Goal: Task Accomplishment & Management: Use online tool/utility

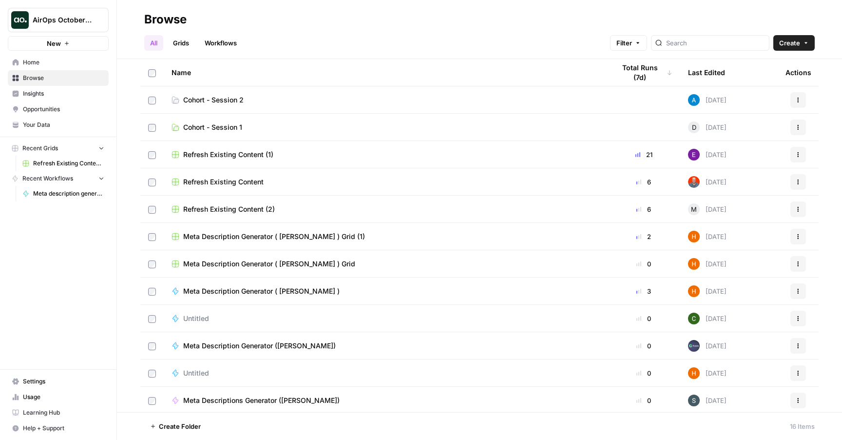
click at [55, 122] on span "Your Data" at bounding box center [63, 124] width 81 height 9
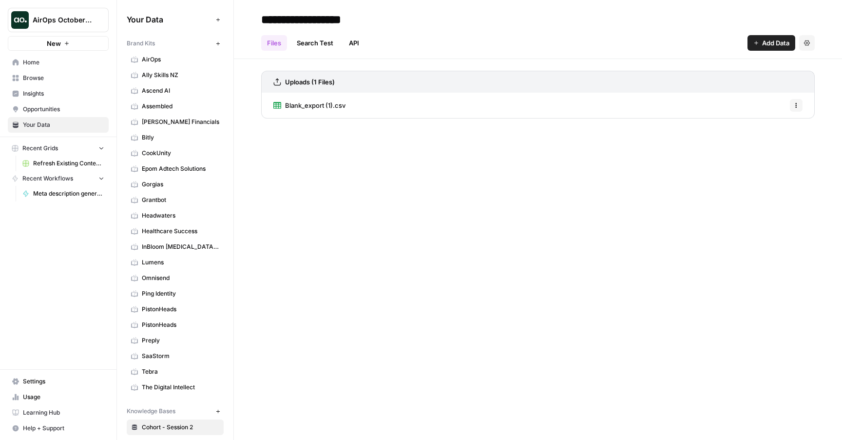
click at [162, 62] on span "AirOps" at bounding box center [181, 59] width 78 height 9
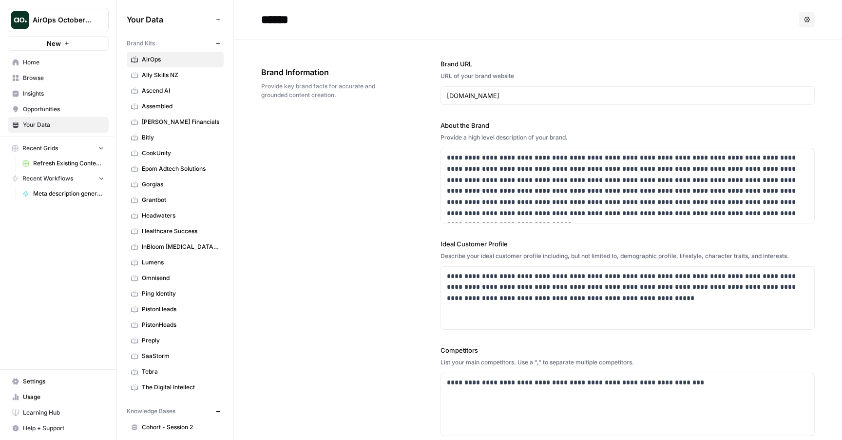
click at [168, 316] on link "PistonHeads" at bounding box center [175, 309] width 97 height 16
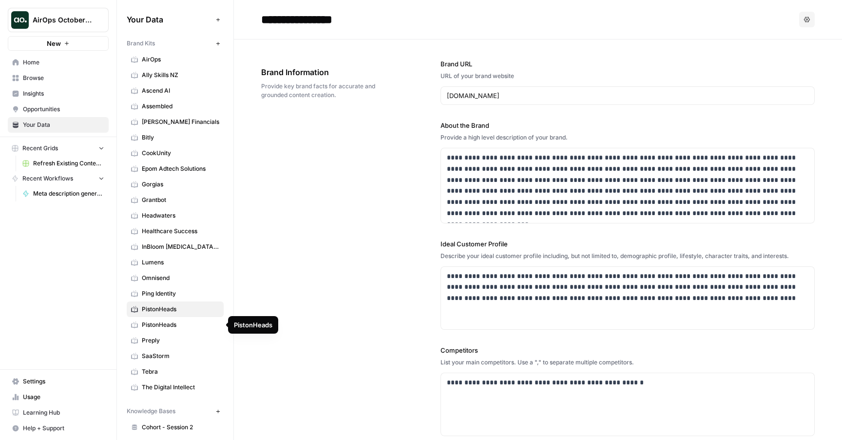
click at [167, 320] on span "PistonHeads" at bounding box center [181, 324] width 78 height 9
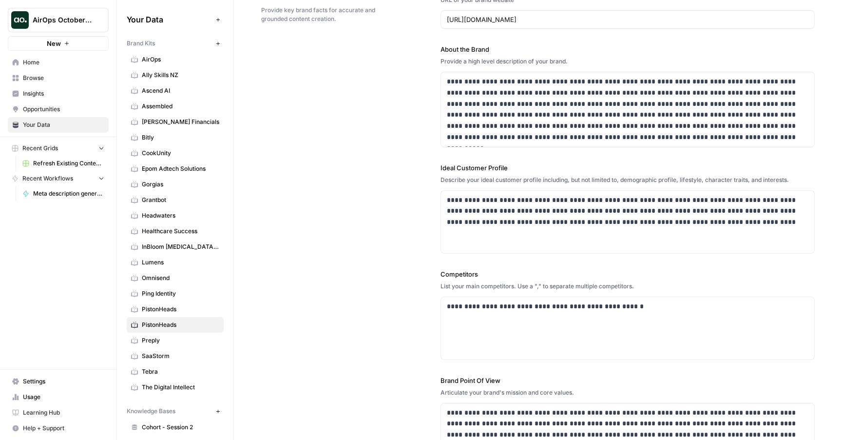
scroll to position [142, 0]
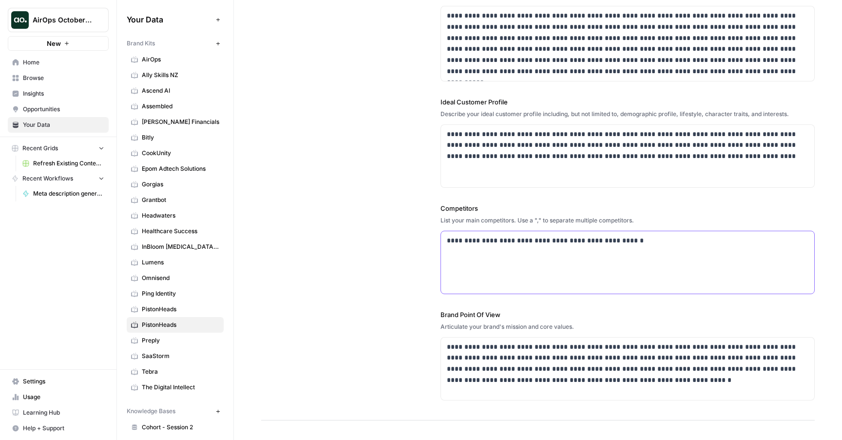
click at [463, 268] on div "**********" at bounding box center [627, 262] width 373 height 62
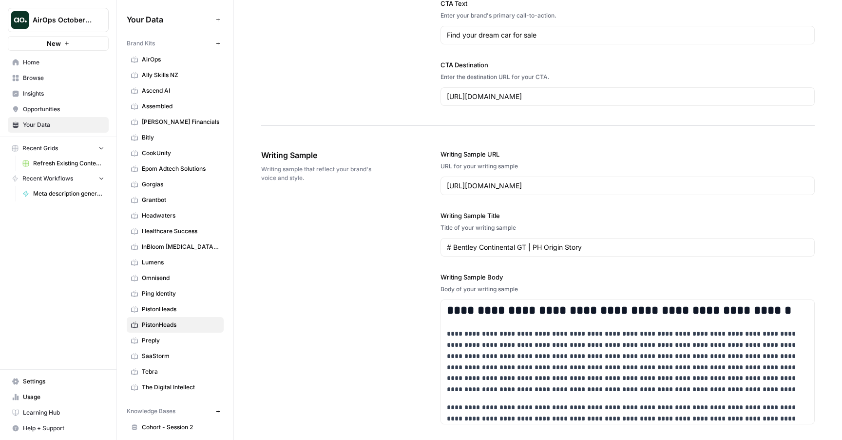
scroll to position [1000, 0]
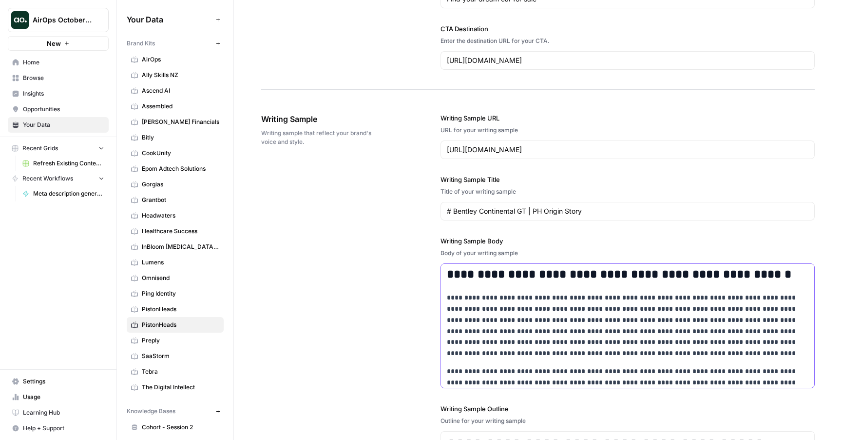
click at [479, 330] on p "**********" at bounding box center [628, 325] width 362 height 67
drag, startPoint x: 479, startPoint y: 330, endPoint x: 465, endPoint y: 299, distance: 33.8
click at [465, 299] on p "**********" at bounding box center [628, 325] width 362 height 67
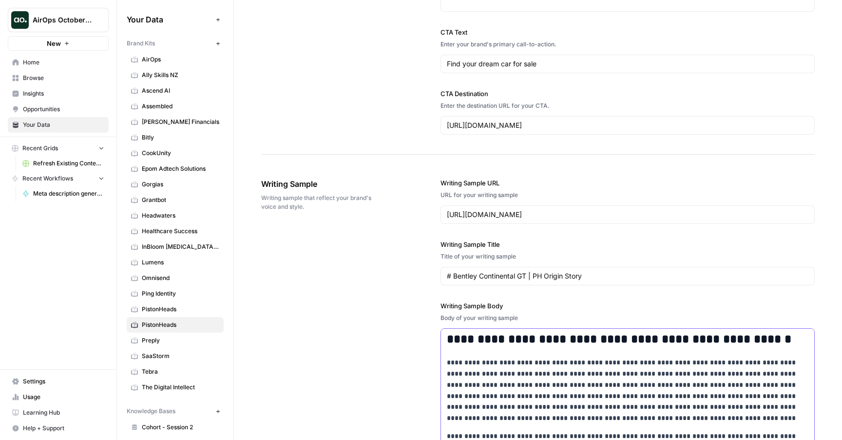
scroll to position [976, 0]
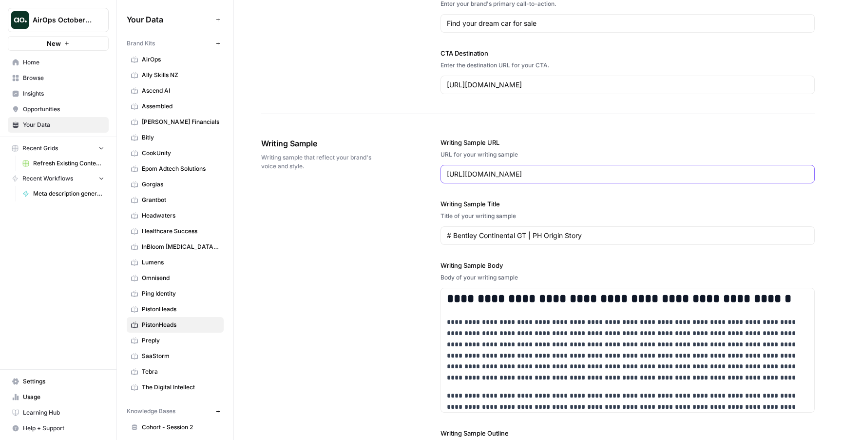
click at [530, 170] on input "[URL][DOMAIN_NAME]" at bounding box center [628, 174] width 362 height 10
paste input "spottedykywt/ultra-rare-mercedes-clk-dtm-amg-cabriolet-for-sale/50389"
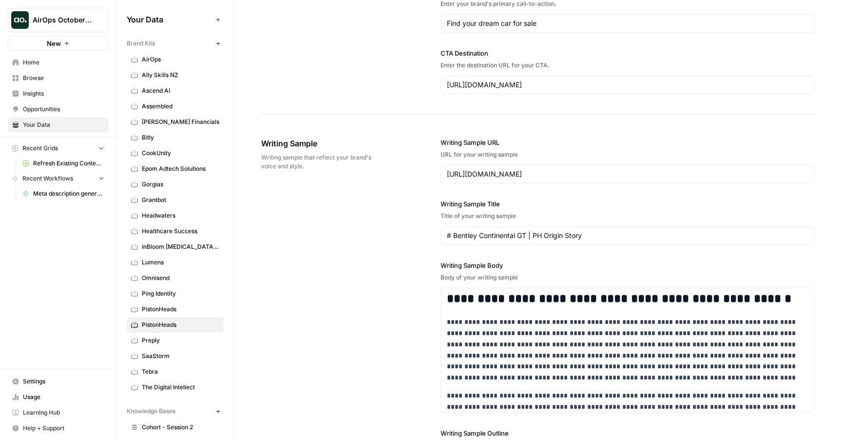
click at [402, 237] on div "**********" at bounding box center [538, 359] width 554 height 482
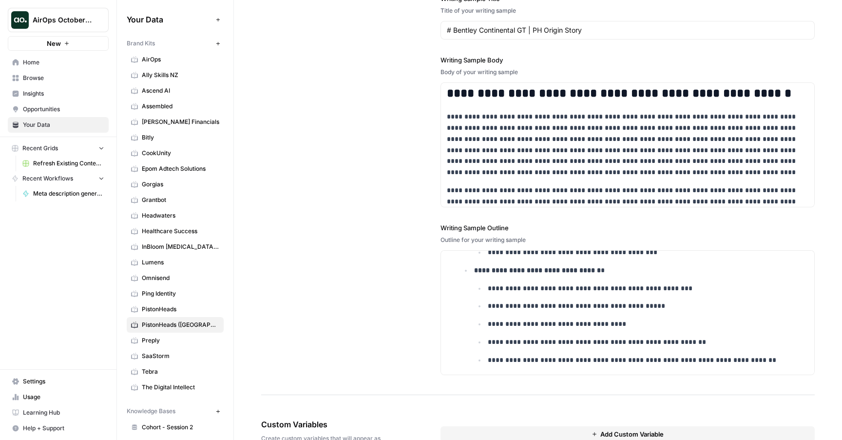
scroll to position [1023, 0]
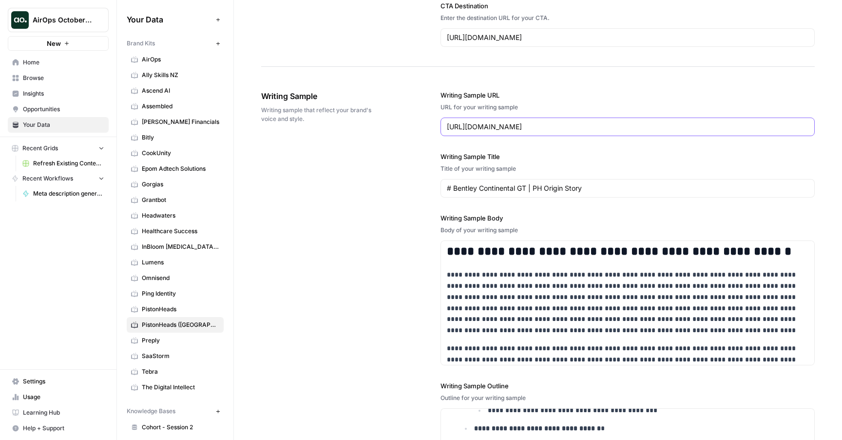
click at [556, 124] on input "https://www.pistonheads.com/news/ph-spottedykywt/ultra-rare-mercedes-clk-dtm-am…" at bounding box center [628, 127] width 362 height 10
type input "[URL][DOMAIN_NAME]"
click at [414, 239] on div "**********" at bounding box center [538, 312] width 554 height 482
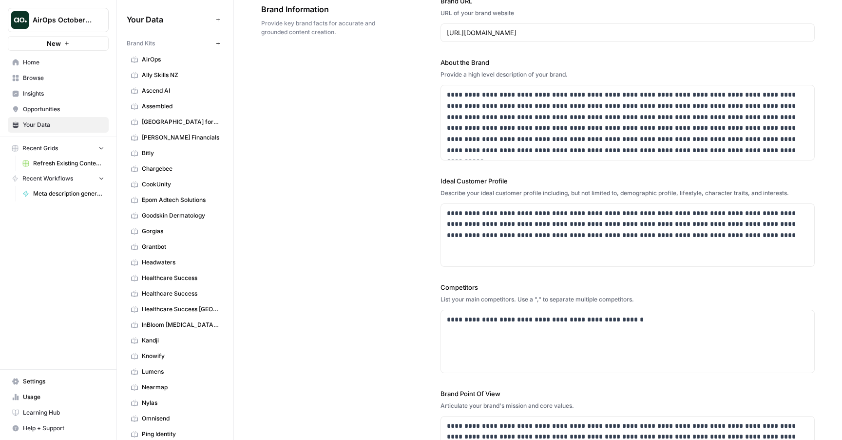
scroll to position [72, 0]
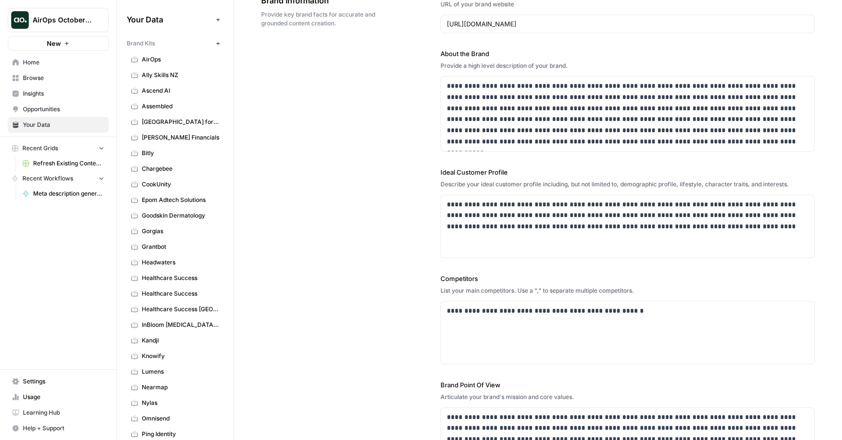
click at [62, 71] on link "Browse" at bounding box center [58, 78] width 101 height 16
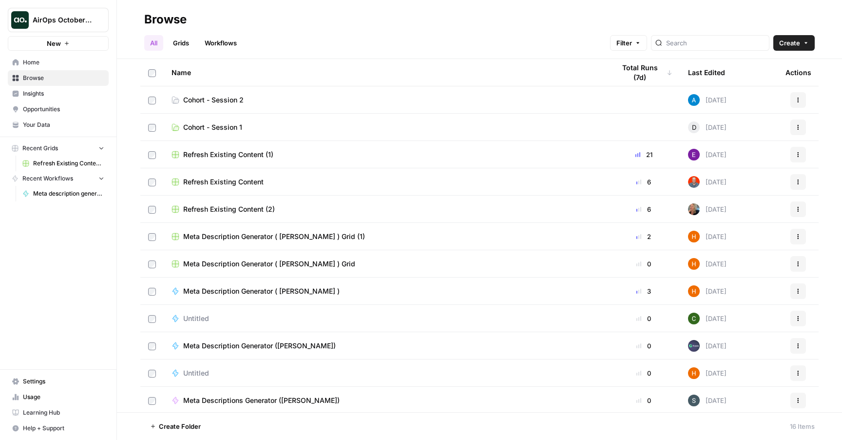
click at [235, 93] on td "Cohort - Session 2" at bounding box center [386, 99] width 444 height 27
click at [236, 100] on span "Cohort - Session 2" at bounding box center [213, 100] width 60 height 10
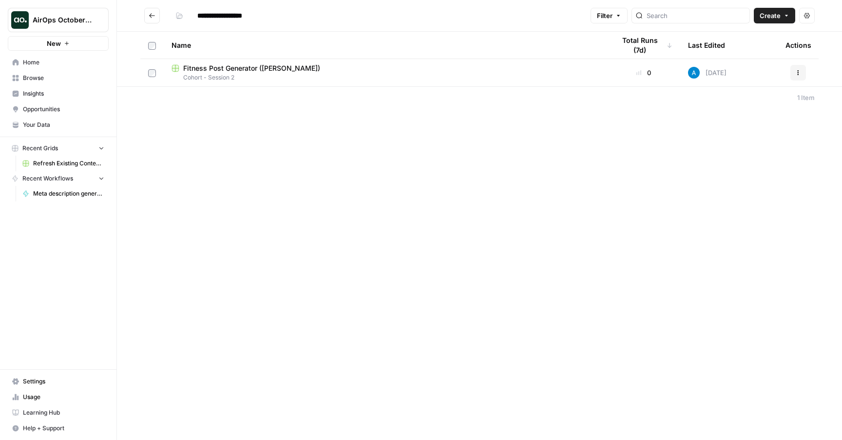
click at [38, 122] on span "Your Data" at bounding box center [63, 124] width 81 height 9
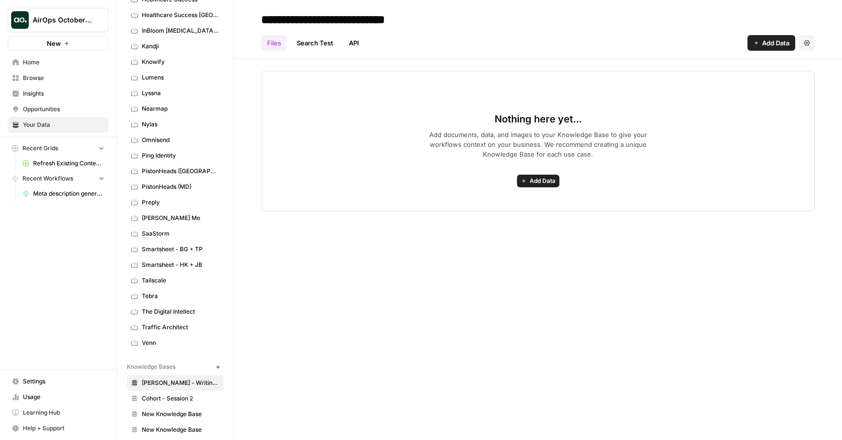
scroll to position [334, 0]
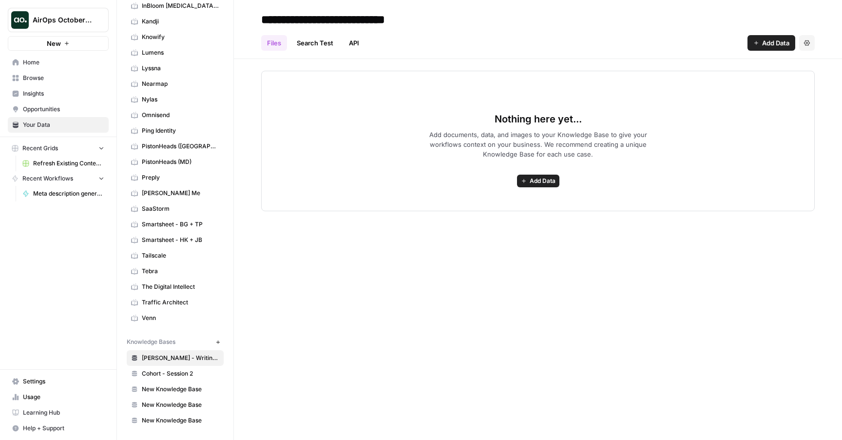
click at [183, 372] on span "Cohort - Session 2" at bounding box center [181, 373] width 78 height 9
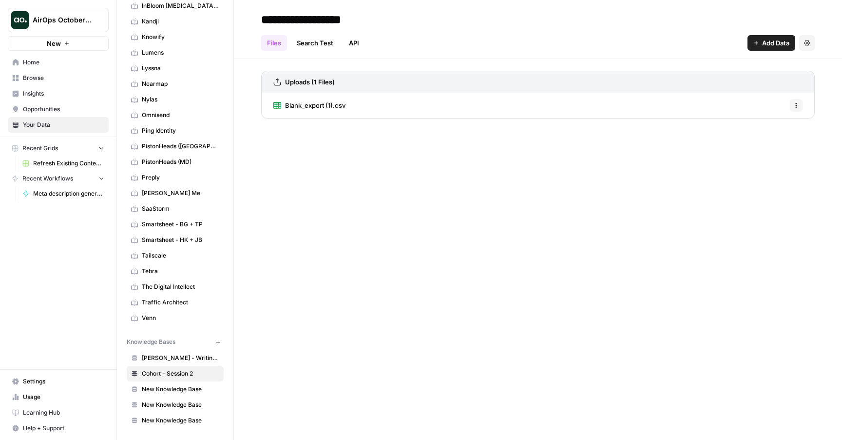
click at [341, 105] on span "Blank_export (1).csv" at bounding box center [315, 105] width 60 height 10
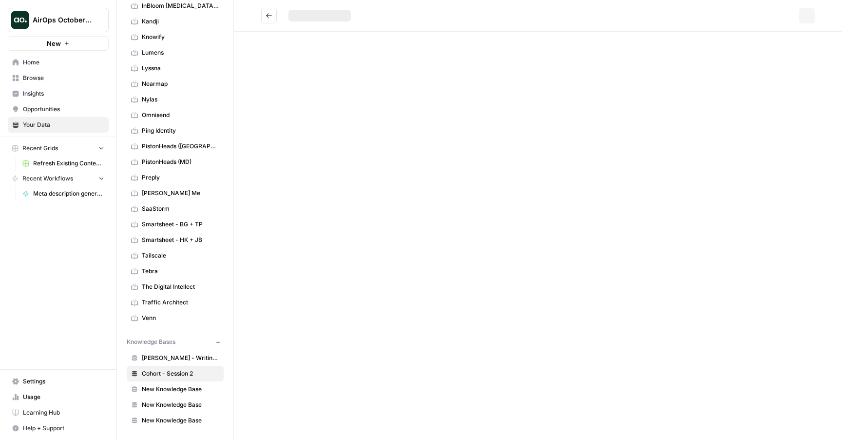
click at [341, 105] on div "Options" at bounding box center [538, 220] width 608 height 440
click at [391, 20] on link "View" at bounding box center [390, 16] width 16 height 16
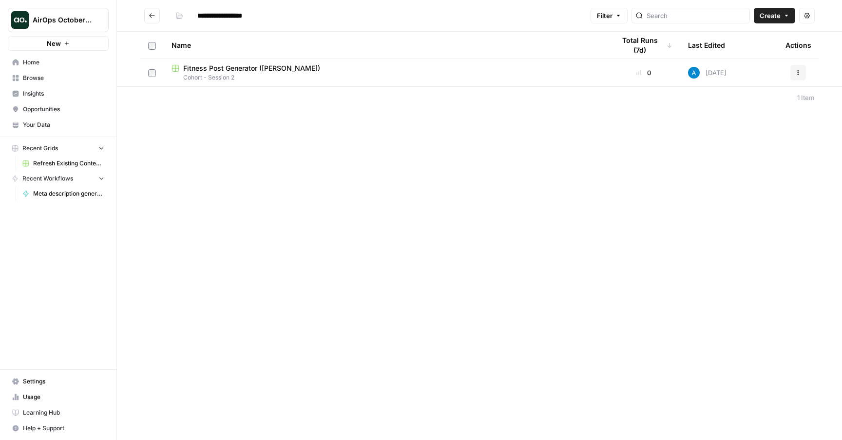
click at [39, 123] on span "Your Data" at bounding box center [63, 124] width 81 height 9
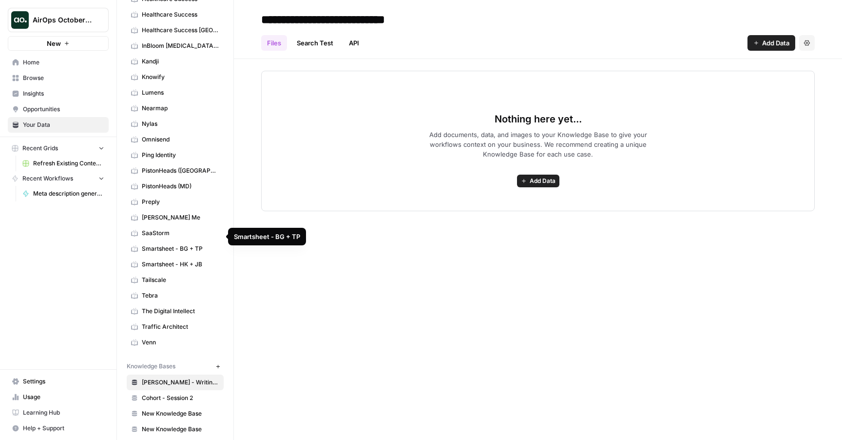
scroll to position [294, 0]
click at [187, 172] on span "PistonHeads ([GEOGRAPHIC_DATA])" at bounding box center [181, 171] width 78 height 9
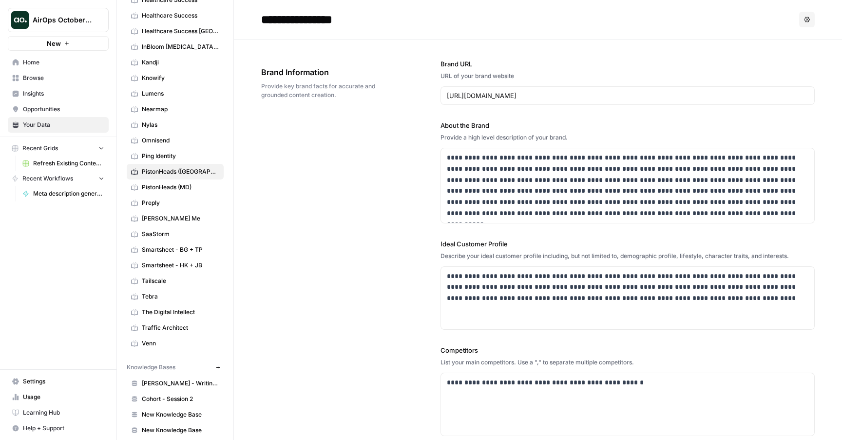
click at [42, 78] on span "Browse" at bounding box center [63, 78] width 81 height 9
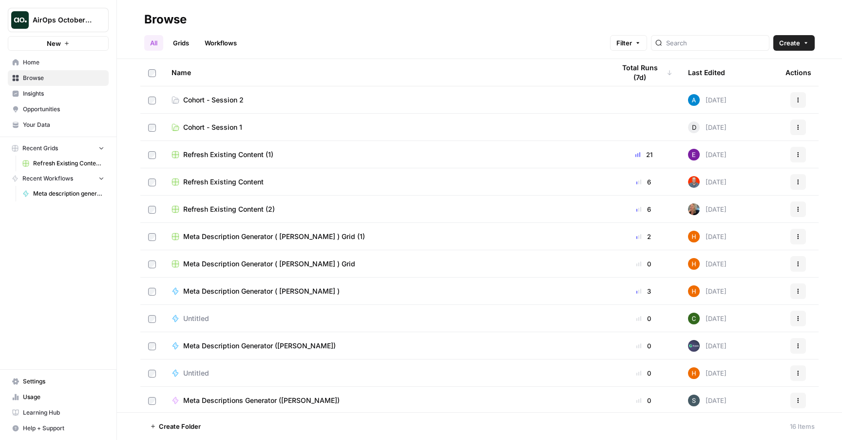
click at [233, 102] on span "Cohort - Session 2" at bounding box center [213, 100] width 60 height 10
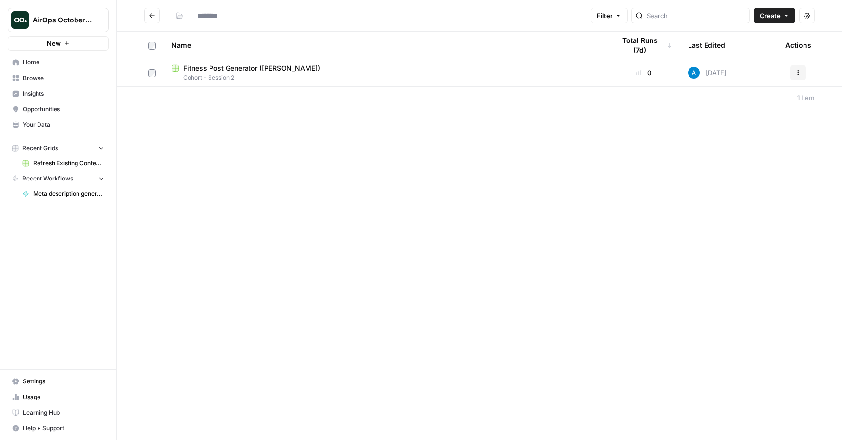
type input "**********"
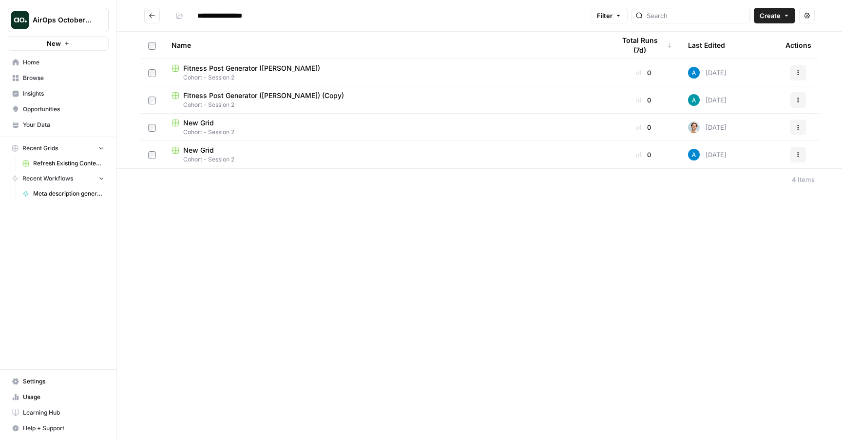
click at [787, 19] on button "Create" at bounding box center [774, 16] width 41 height 16
click at [752, 40] on span "Grid" at bounding box center [756, 39] width 55 height 10
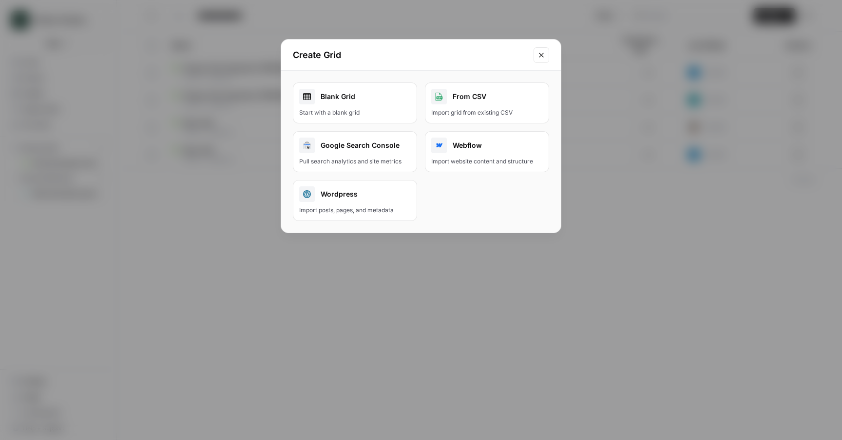
click at [372, 98] on div "Blank Grid" at bounding box center [355, 97] width 112 height 16
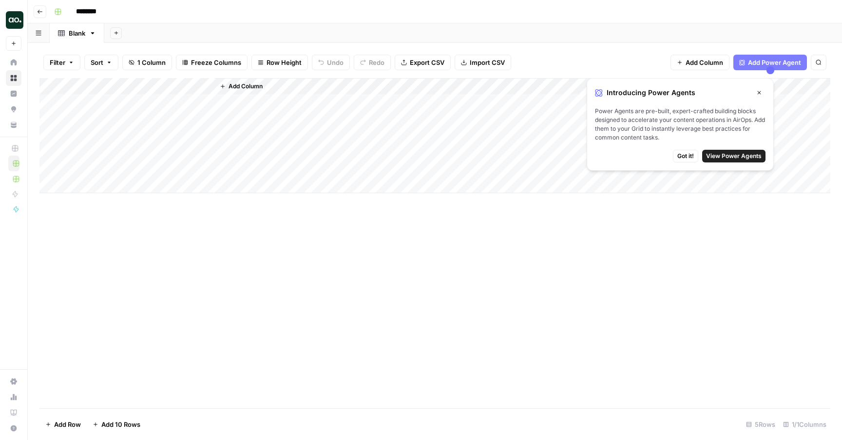
click at [487, 61] on span "Import CSV" at bounding box center [487, 63] width 35 height 10
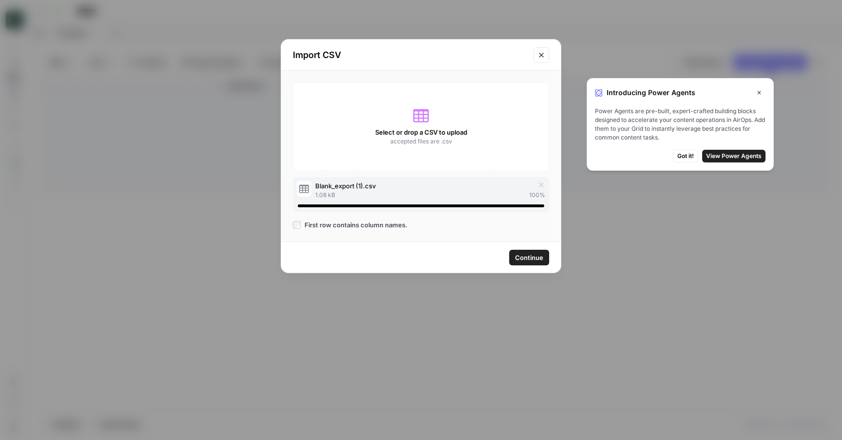
click at [533, 259] on span "Continue" at bounding box center [529, 258] width 28 height 10
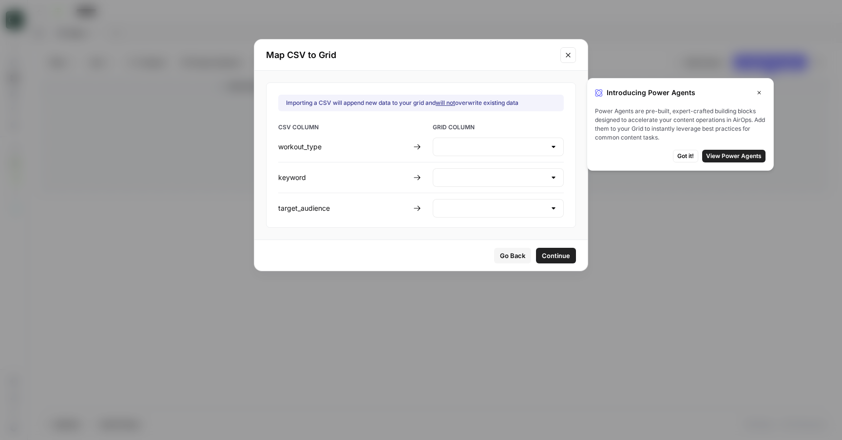
type input "Create new column"
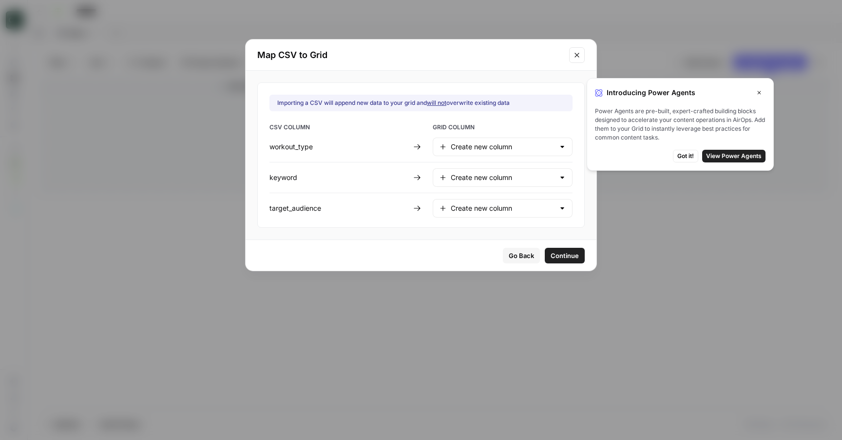
click at [551, 255] on span "Continue" at bounding box center [565, 256] width 28 height 10
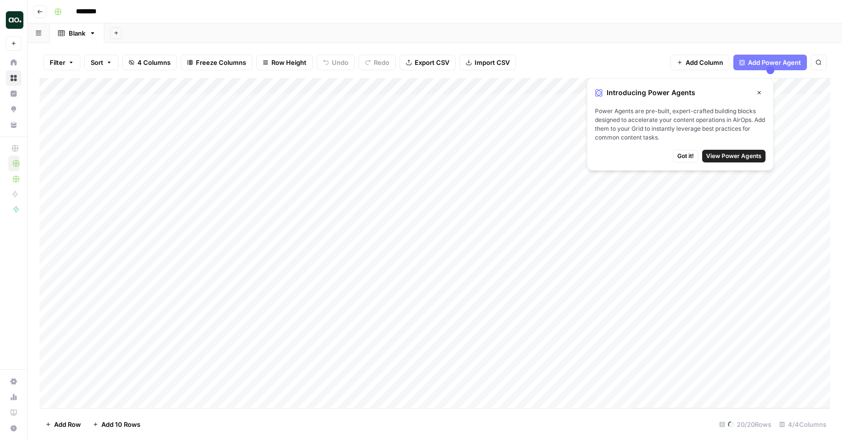
click at [761, 93] on icon "button" at bounding box center [760, 93] width 6 height 6
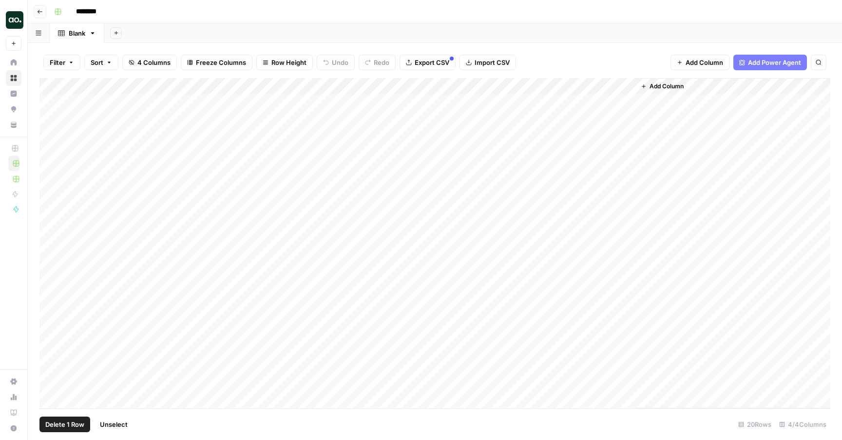
click at [52, 170] on div "Add Column" at bounding box center [434, 243] width 791 height 330
click at [52, 148] on div "Add Column" at bounding box center [434, 243] width 791 height 330
click at [52, 137] on div "Add Column" at bounding box center [434, 243] width 791 height 330
click at [50, 120] on div "Add Column" at bounding box center [434, 243] width 791 height 330
click at [50, 103] on div "Add Column" at bounding box center [434, 243] width 791 height 330
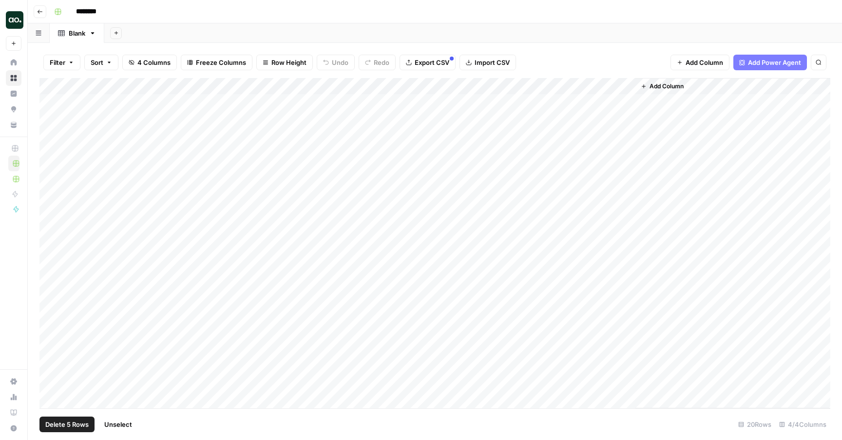
click at [74, 422] on span "Delete 5 Rows" at bounding box center [66, 424] width 43 height 10
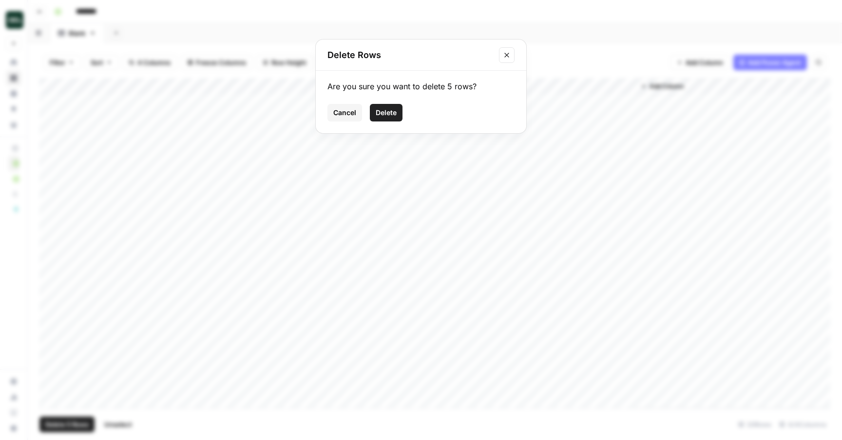
click at [384, 109] on span "Delete" at bounding box center [386, 113] width 21 height 10
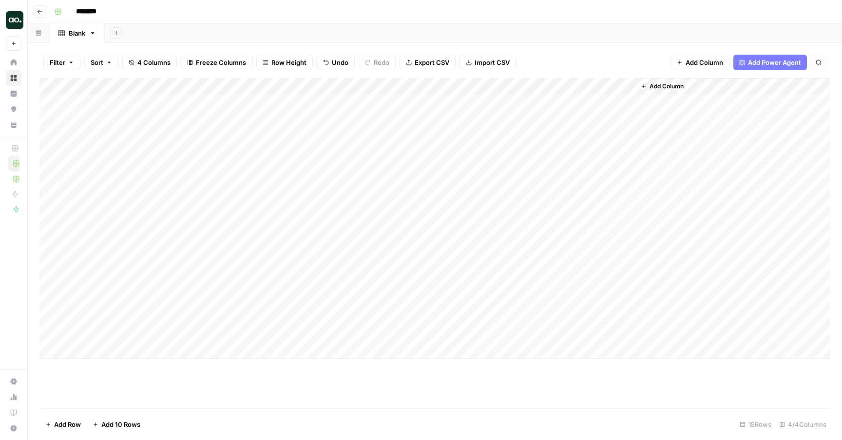
click at [206, 85] on div "Add Column" at bounding box center [434, 218] width 791 height 281
click at [142, 215] on span "Remove Column" at bounding box center [135, 218] width 85 height 10
click at [393, 98] on span "Delete" at bounding box center [386, 101] width 21 height 10
click at [64, 188] on div "Add Column" at bounding box center [434, 218] width 791 height 281
click at [48, 186] on div "Add Column" at bounding box center [434, 218] width 791 height 281
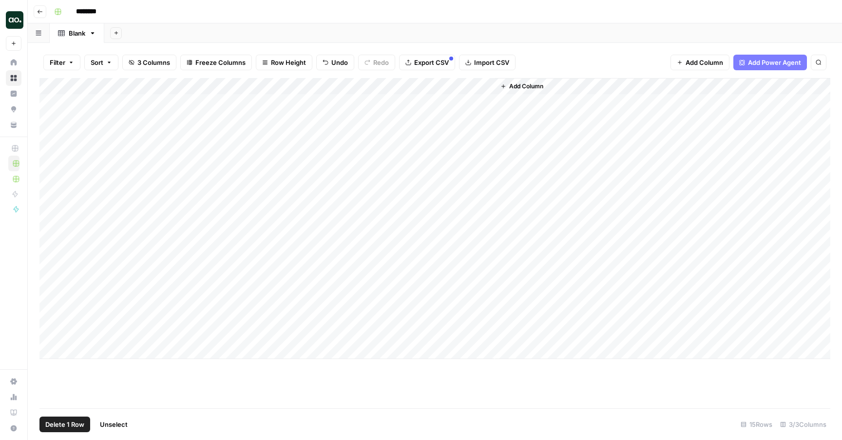
click at [716, 58] on span "Add Column" at bounding box center [705, 63] width 38 height 10
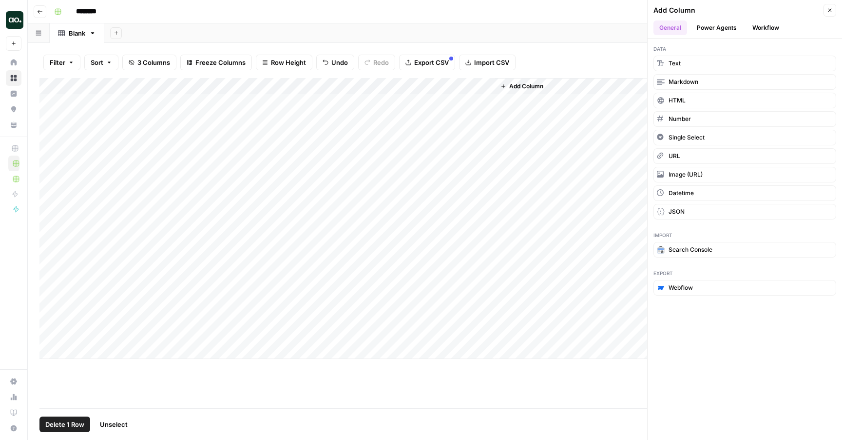
click at [768, 32] on button "Workflow" at bounding box center [766, 27] width 39 height 15
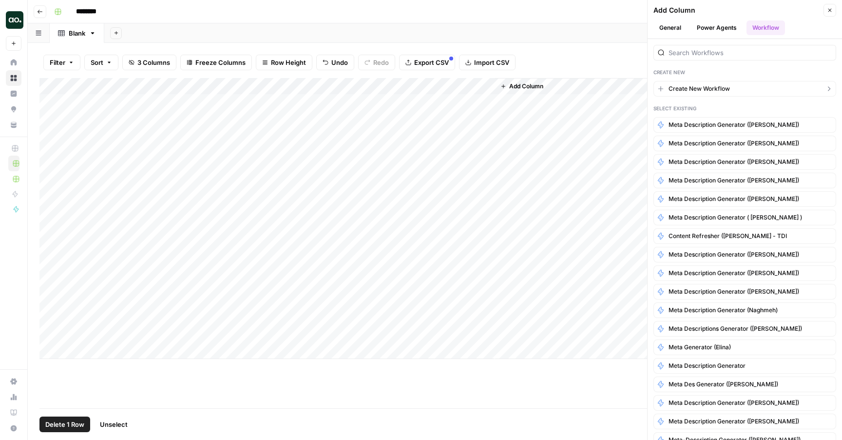
click at [710, 90] on span "Create New Workflow" at bounding box center [699, 88] width 61 height 9
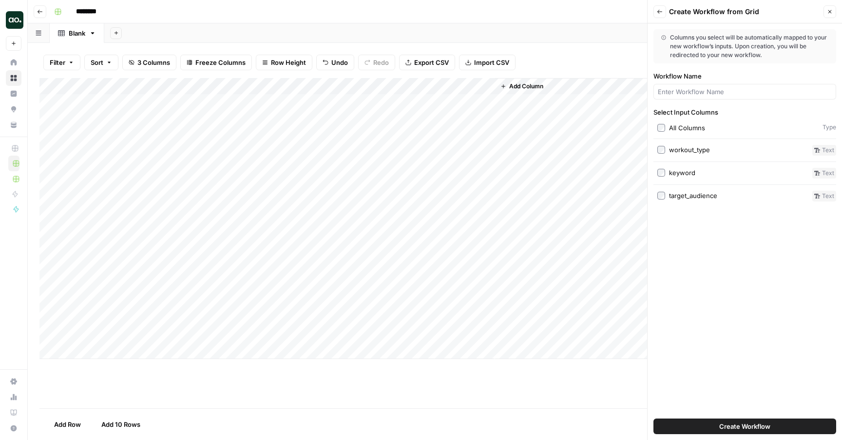
click at [52, 185] on div "Add Column" at bounding box center [434, 218] width 791 height 281
click at [686, 96] on input "Workflow Name" at bounding box center [745, 92] width 174 height 10
type input "Fitness post generator"
click at [755, 418] on div "Create Workflow" at bounding box center [745, 425] width 183 height 27
click at [756, 423] on span "Create Workflow" at bounding box center [745, 426] width 51 height 10
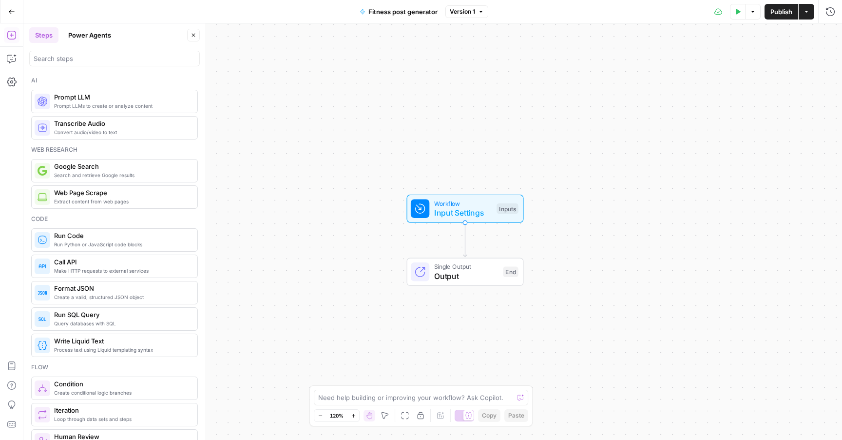
click at [473, 214] on span "Input Settings" at bounding box center [463, 213] width 58 height 12
click at [448, 223] on div "Workflow Input Settings Inputs Test Step Single Output Output End" at bounding box center [432, 231] width 819 height 416
click at [455, 216] on span "Input Settings" at bounding box center [463, 213] width 58 height 12
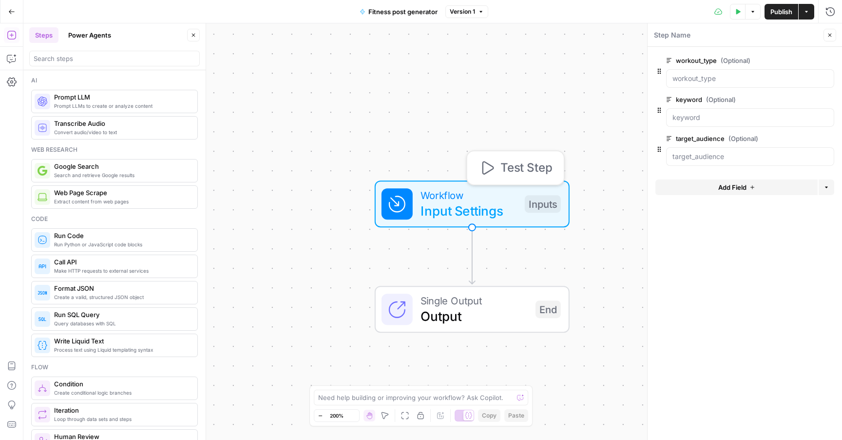
click at [455, 216] on span "Input Settings" at bounding box center [469, 211] width 97 height 20
click at [697, 77] on input "workout_type (Optional)" at bounding box center [751, 79] width 156 height 10
click at [707, 60] on label "workout_type (Optional)" at bounding box center [722, 61] width 113 height 10
click at [707, 74] on input "workout_type (Optional)" at bounding box center [751, 79] width 156 height 10
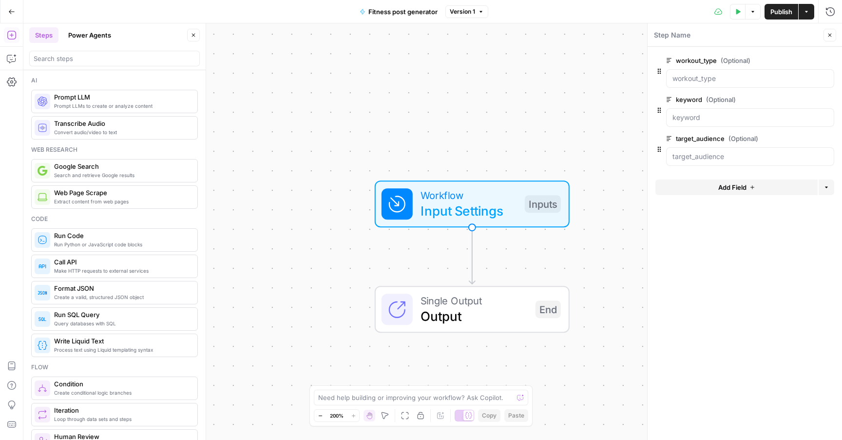
click at [730, 99] on span "(Optional)" at bounding box center [721, 100] width 30 height 10
click at [730, 113] on input "keyword (Optional)" at bounding box center [751, 118] width 156 height 10
click at [718, 142] on label "target_audience (Optional)" at bounding box center [722, 139] width 113 height 10
click at [718, 152] on input "target_audience (Optional)" at bounding box center [751, 157] width 156 height 10
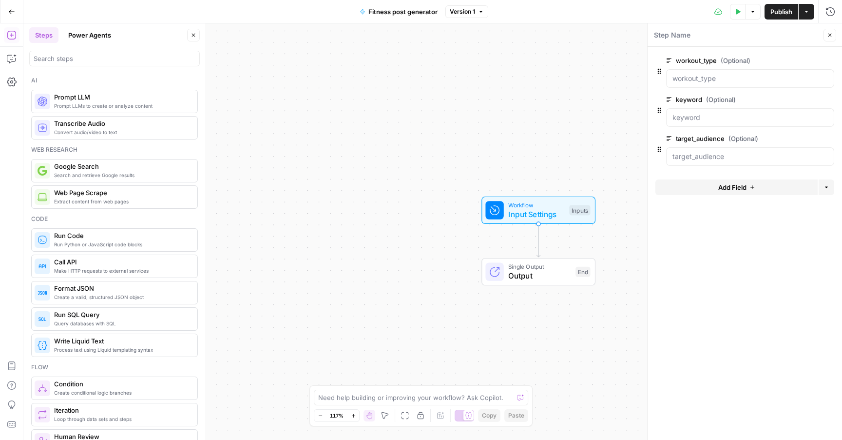
click at [735, 193] on button "Add Field" at bounding box center [737, 187] width 162 height 16
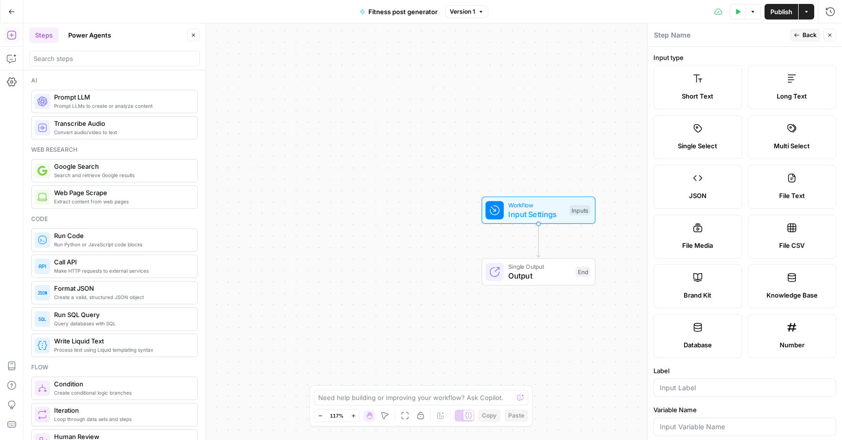
click at [721, 287] on label "Brand Kit" at bounding box center [698, 286] width 89 height 44
type input "Brand Kit"
type input "brand_kit"
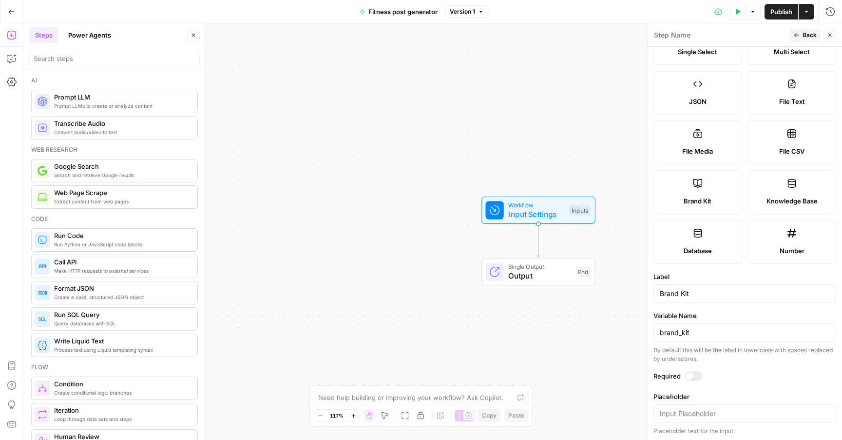
scroll to position [96, 0]
click at [693, 373] on div at bounding box center [694, 375] width 18 height 10
click at [808, 39] on span "Back" at bounding box center [810, 35] width 14 height 9
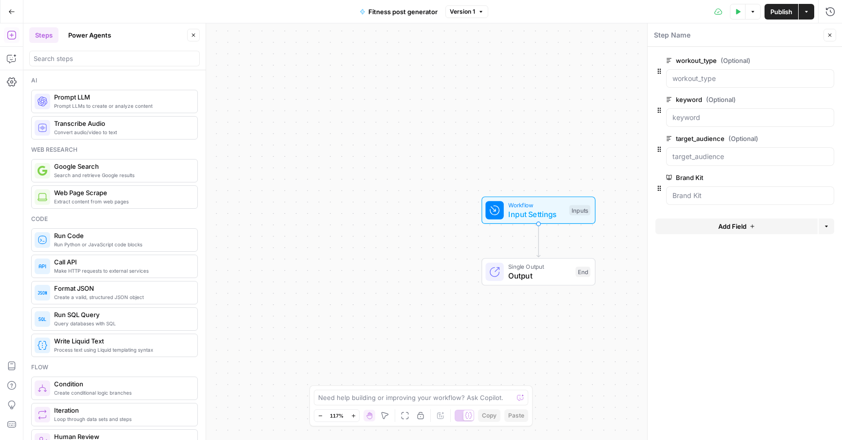
click at [48, 37] on button "Steps" at bounding box center [43, 35] width 29 height 16
click at [80, 103] on span "Prompt LLMs to create or analyze content" at bounding box center [122, 106] width 136 height 8
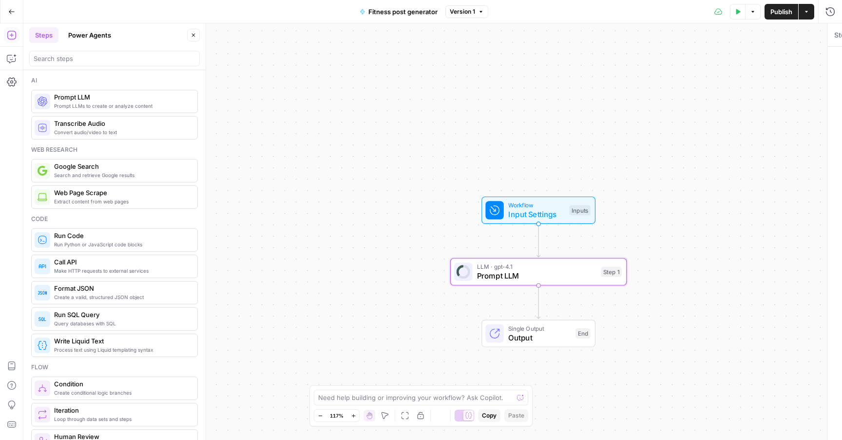
type textarea "Prompt LLM"
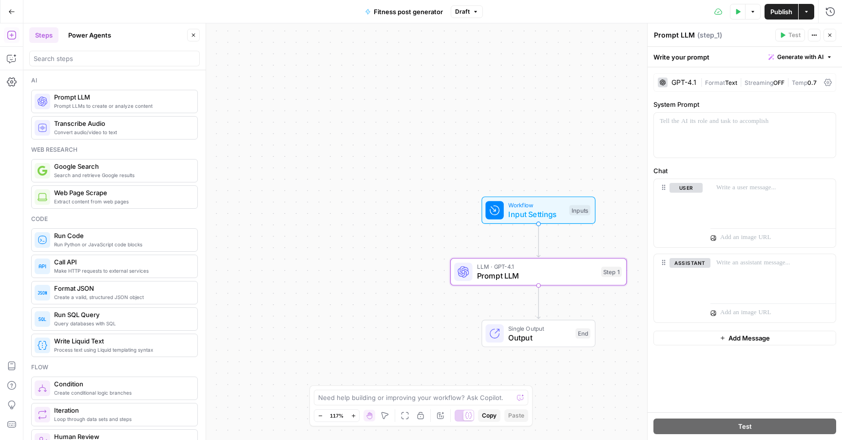
click at [803, 60] on span "Generate with AI" at bounding box center [801, 57] width 46 height 9
click at [786, 86] on div "Use AI to build your prompt" at bounding box center [789, 87] width 75 height 9
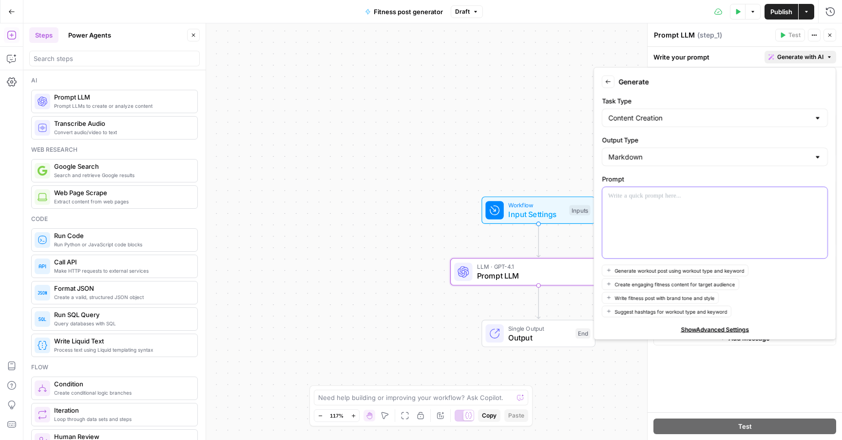
click at [683, 214] on div at bounding box center [715, 222] width 225 height 71
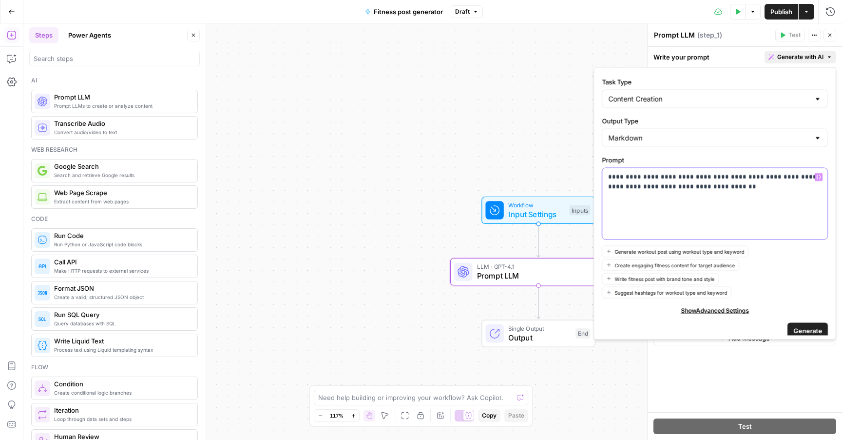
click at [646, 184] on p "**********" at bounding box center [715, 182] width 214 height 20
click at [676, 201] on div "**********" at bounding box center [715, 203] width 225 height 71
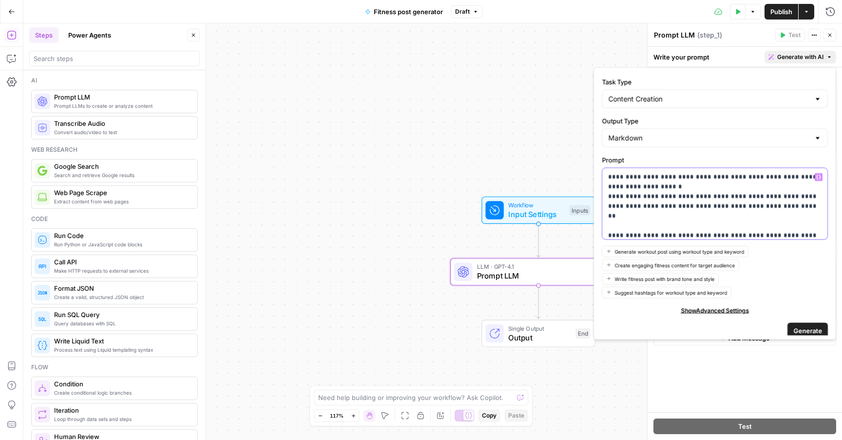
scroll to position [12, 0]
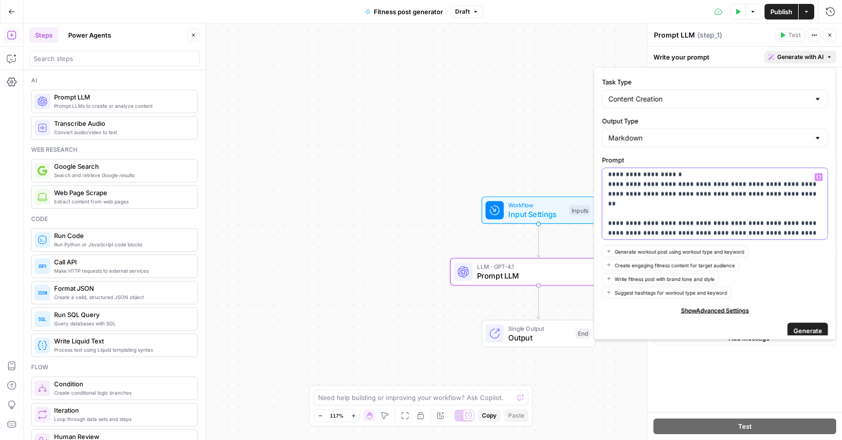
click at [755, 235] on p "**********" at bounding box center [715, 209] width 214 height 98
click at [756, 235] on p "**********" at bounding box center [715, 218] width 214 height 117
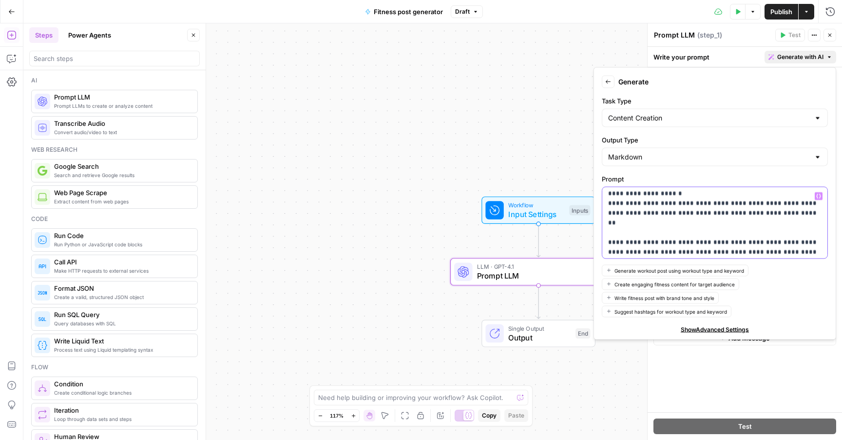
drag, startPoint x: 726, startPoint y: 240, endPoint x: 744, endPoint y: 228, distance: 22.2
click at [744, 228] on p "**********" at bounding box center [715, 237] width 214 height 117
drag, startPoint x: 744, startPoint y: 228, endPoint x: 758, endPoint y: 253, distance: 28.8
click at [758, 253] on p "**********" at bounding box center [715, 237] width 214 height 117
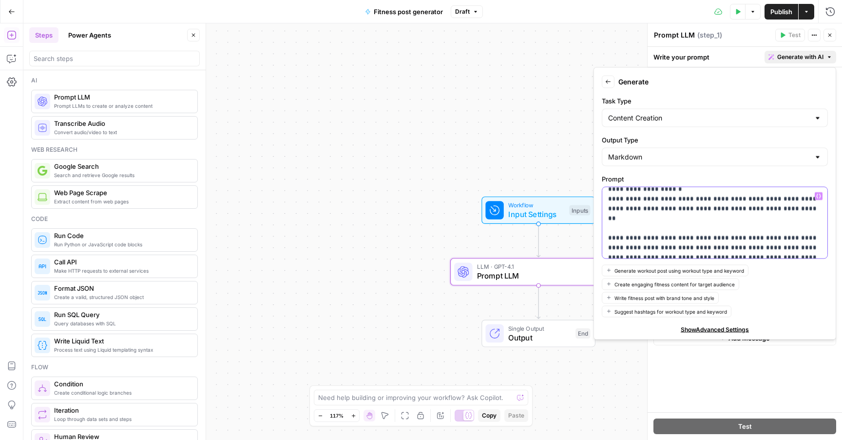
click at [758, 253] on p "**********" at bounding box center [715, 233] width 214 height 117
click at [758, 247] on p "**********" at bounding box center [715, 233] width 214 height 117
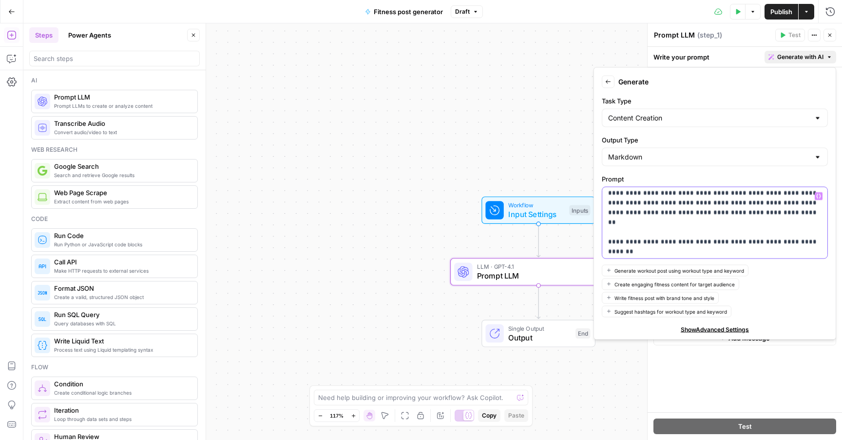
scroll to position [73, 0]
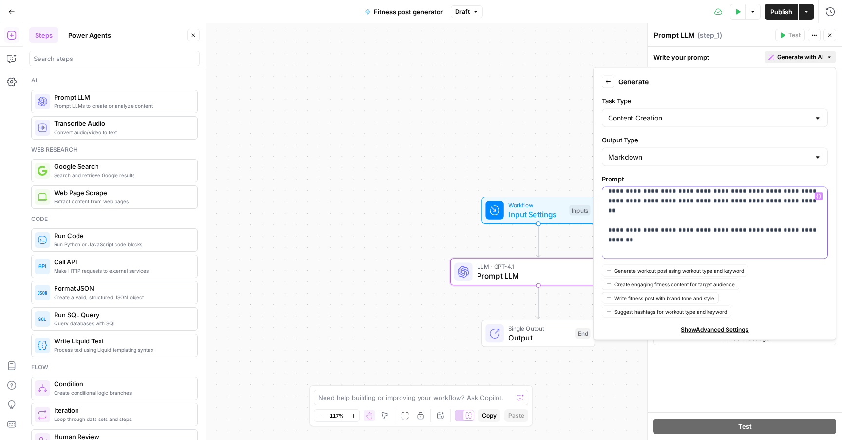
click at [710, 226] on p "**********" at bounding box center [715, 186] width 214 height 137
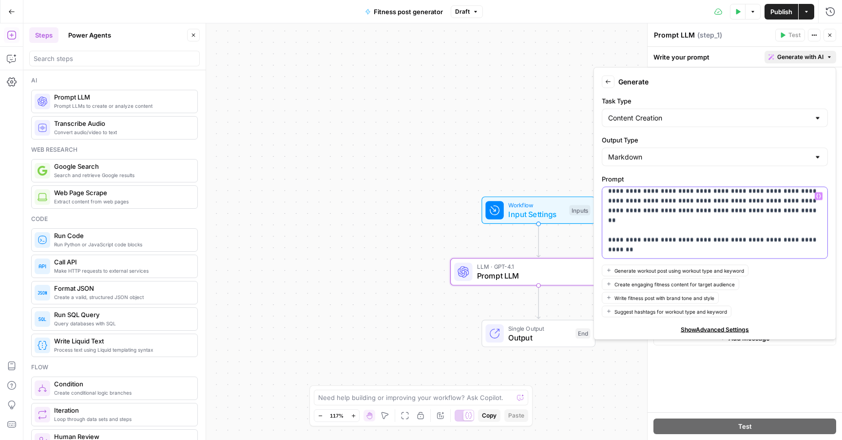
scroll to position [54, 0]
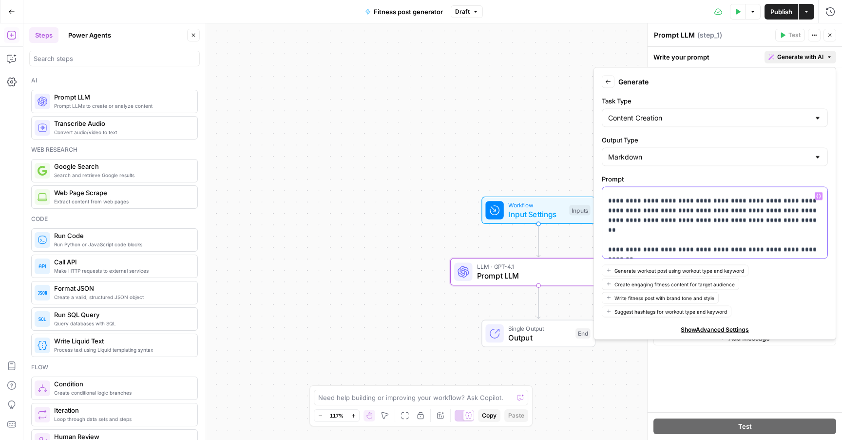
click at [676, 239] on p "**********" at bounding box center [715, 195] width 214 height 117
click at [668, 247] on p "**********" at bounding box center [715, 195] width 214 height 117
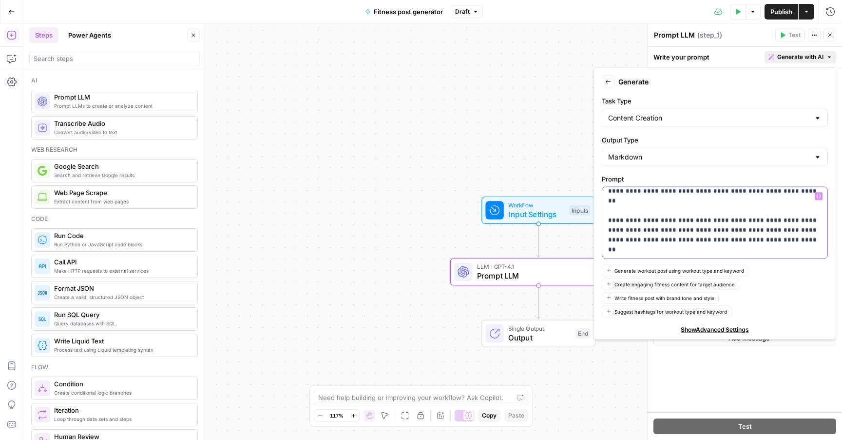
scroll to position [26, 0]
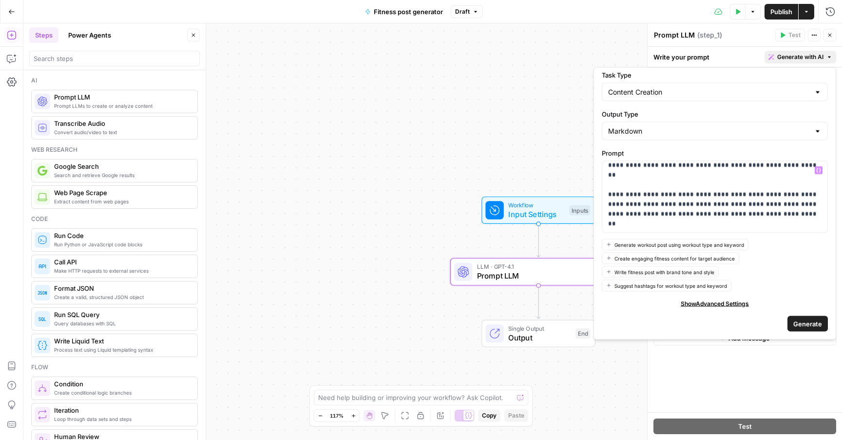
click at [810, 325] on span "Generate" at bounding box center [808, 323] width 29 height 10
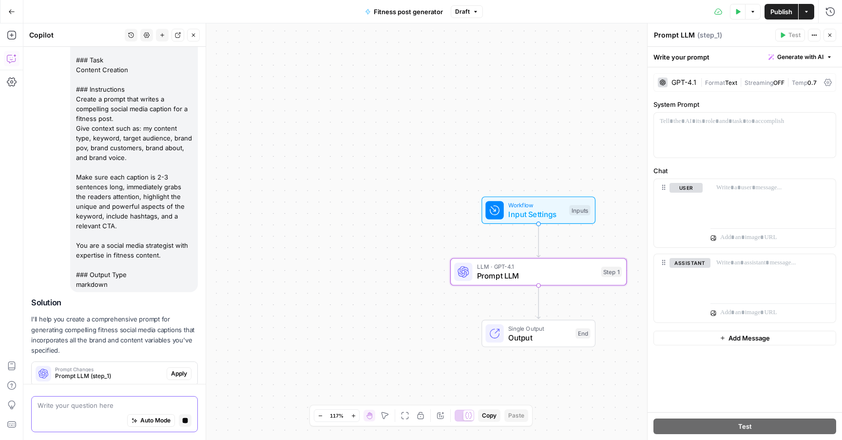
scroll to position [130, 0]
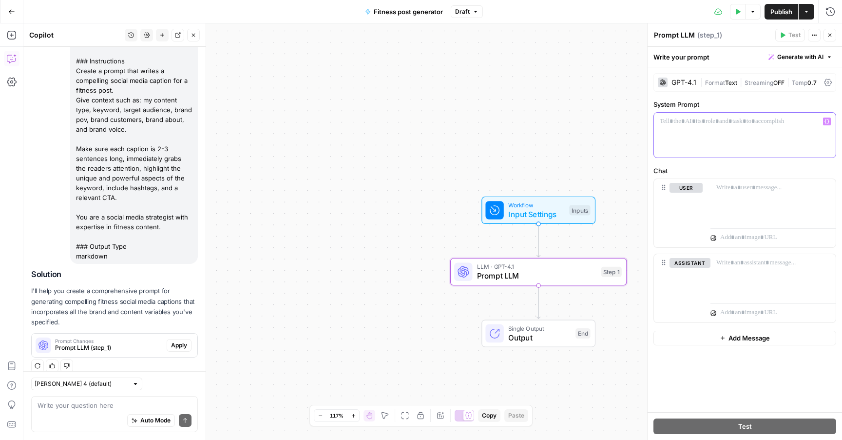
click at [696, 131] on div at bounding box center [745, 135] width 182 height 45
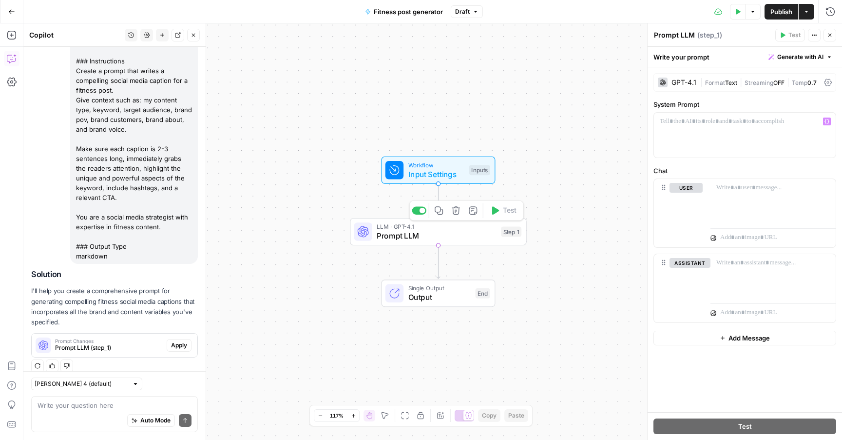
click at [407, 230] on span "Prompt LLM" at bounding box center [437, 235] width 120 height 11
click at [382, 239] on span "Prompt LLM" at bounding box center [437, 235] width 120 height 11
click at [339, 280] on div "Workflow Input Settings Inputs LLM · GPT-4.1 Prompt LLM Step 1 Copy step Delete…" at bounding box center [432, 231] width 819 height 416
click at [180, 339] on button "Apply" at bounding box center [179, 345] width 25 height 13
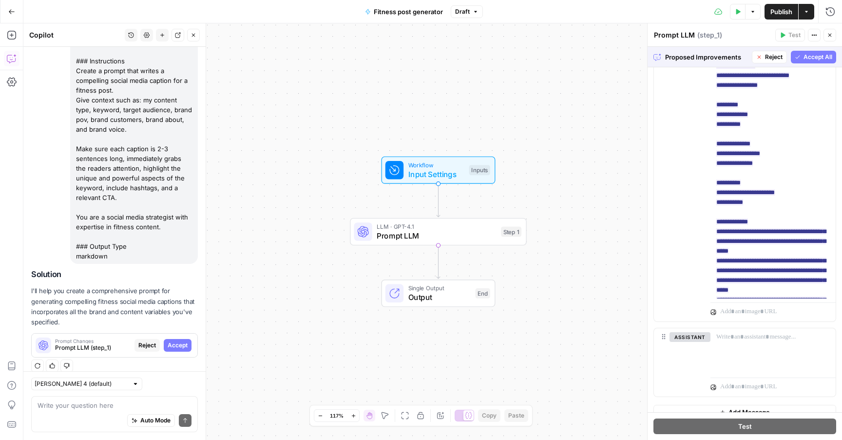
scroll to position [371, 0]
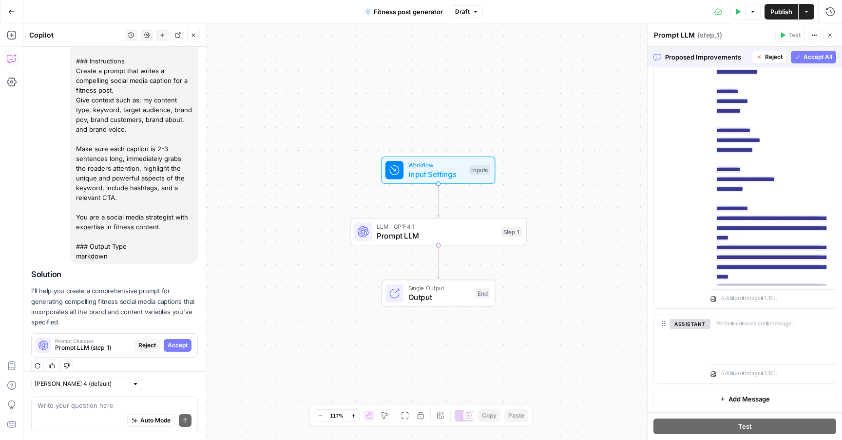
click at [784, 9] on span "Publish" at bounding box center [782, 12] width 22 height 10
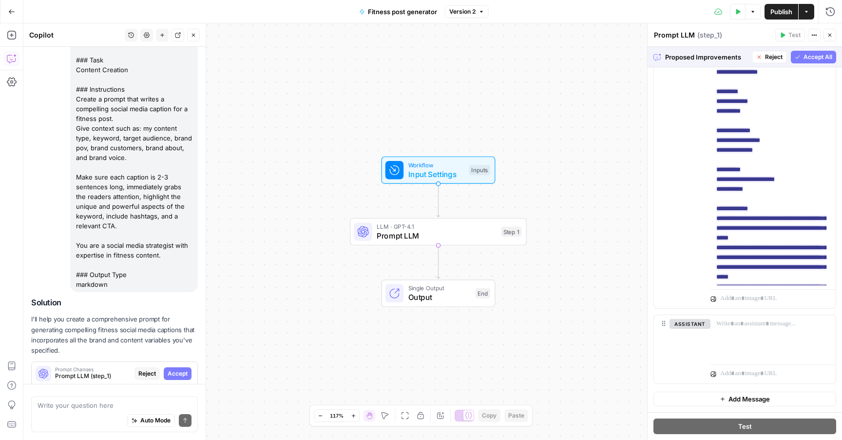
scroll to position [130, 0]
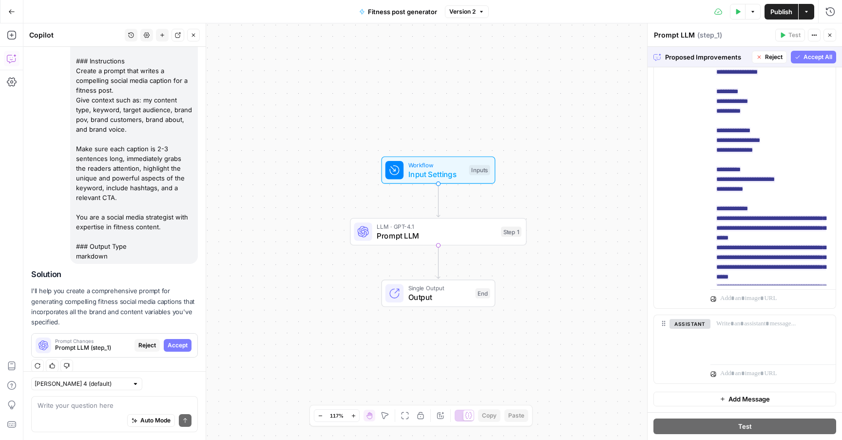
click at [733, 8] on button "Test Data" at bounding box center [738, 12] width 16 height 16
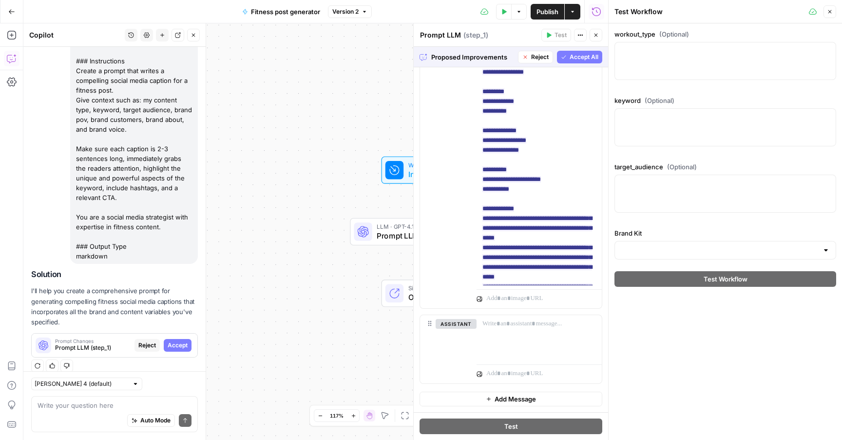
click at [831, 11] on icon "button" at bounding box center [830, 12] width 6 height 6
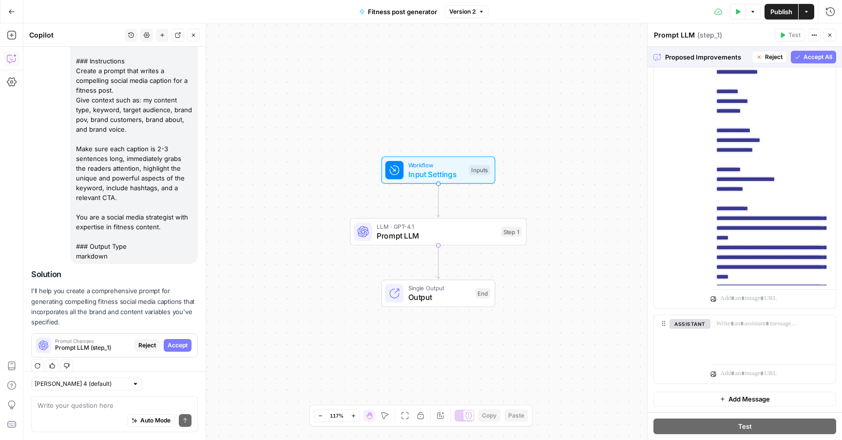
click at [737, 9] on icon "button" at bounding box center [739, 11] width 4 height 5
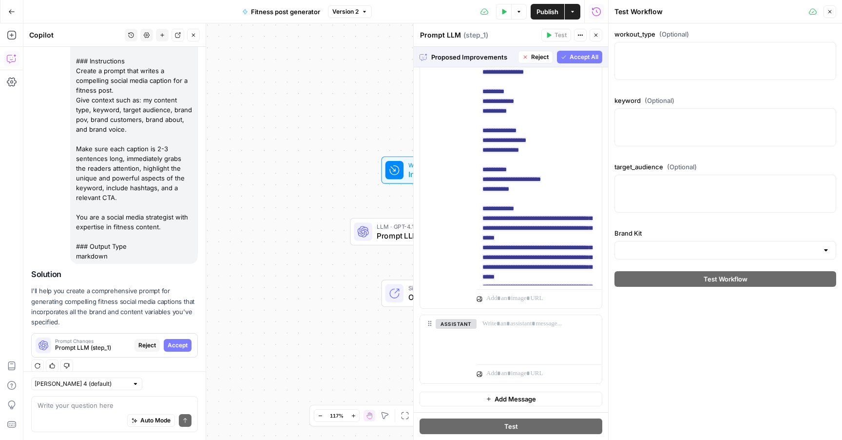
click at [703, 58] on div at bounding box center [726, 61] width 222 height 38
click at [703, 142] on div at bounding box center [726, 127] width 222 height 38
click at [716, 252] on input "Brand Kit" at bounding box center [719, 250] width 197 height 10
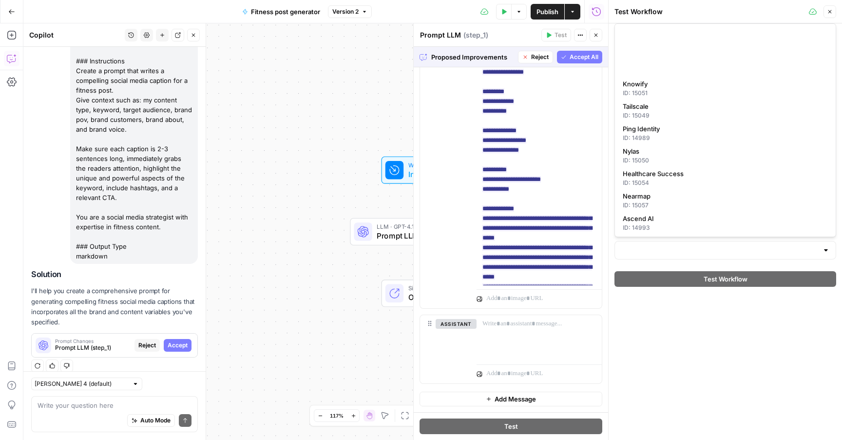
scroll to position [692, 0]
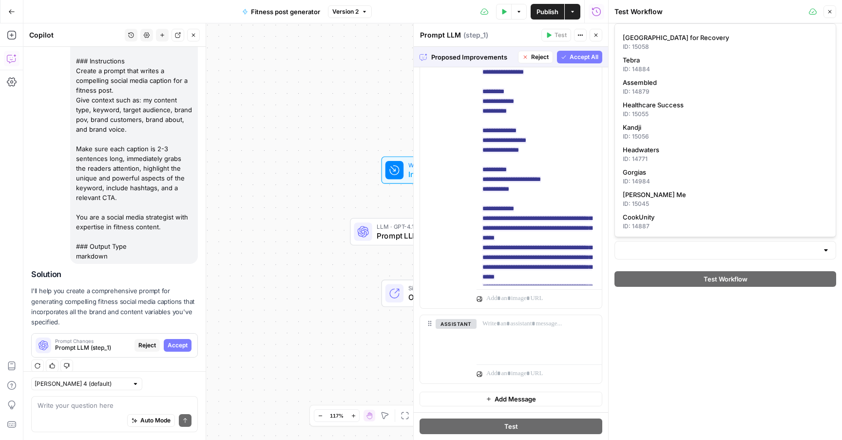
click at [700, 411] on div "workout_type (Optional) keyword (Optional) target_audience (Optional) Brand Kit…" at bounding box center [726, 231] width 234 height 416
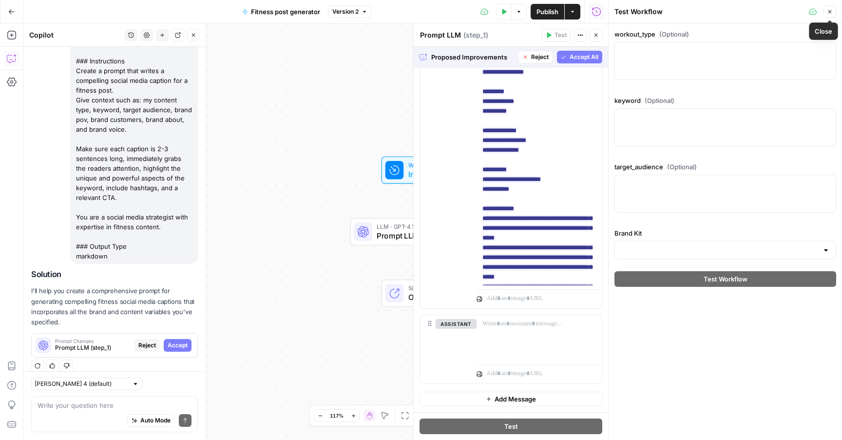
click at [833, 15] on button "Close" at bounding box center [830, 11] width 13 height 13
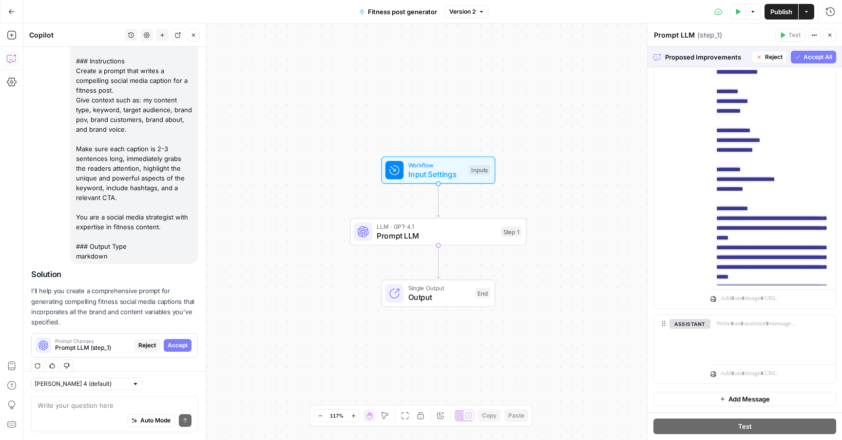
click at [813, 55] on span "Accept All" at bounding box center [818, 57] width 29 height 9
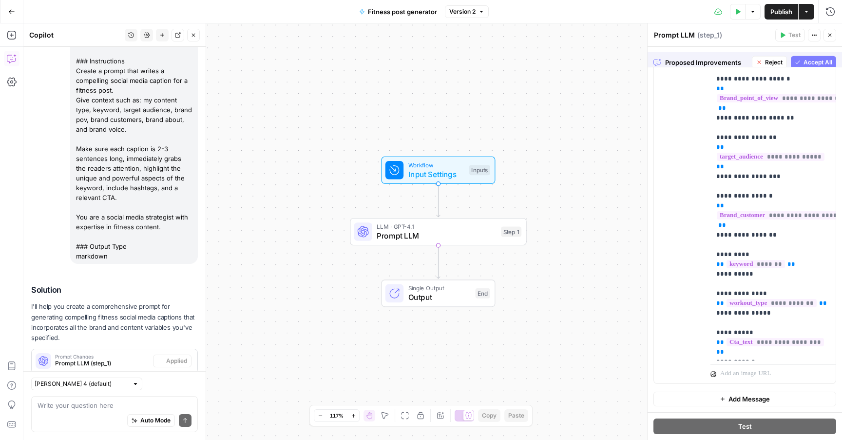
scroll to position [0, 0]
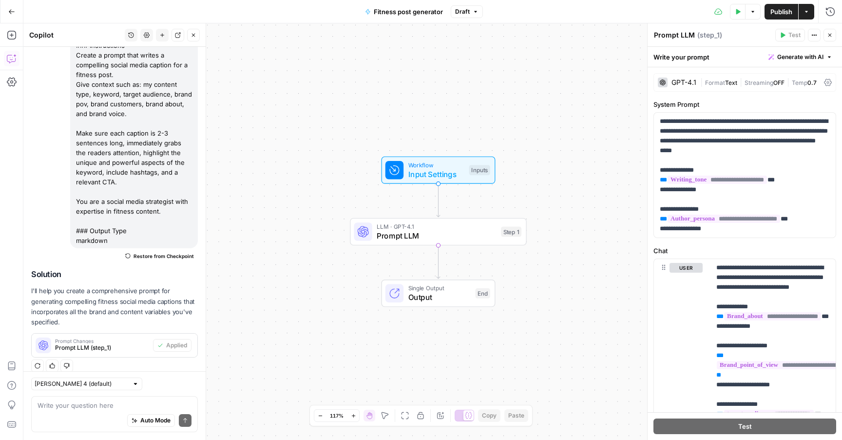
click at [741, 16] on button "Test Data" at bounding box center [738, 12] width 16 height 16
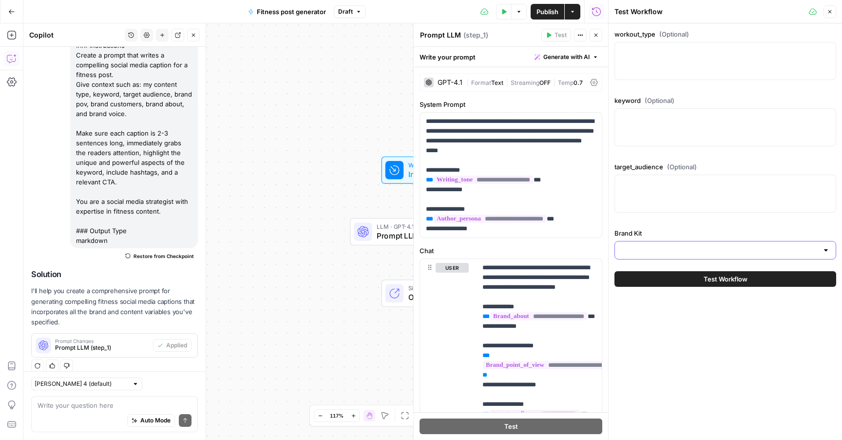
click at [703, 248] on input "Brand Kit" at bounding box center [719, 250] width 197 height 10
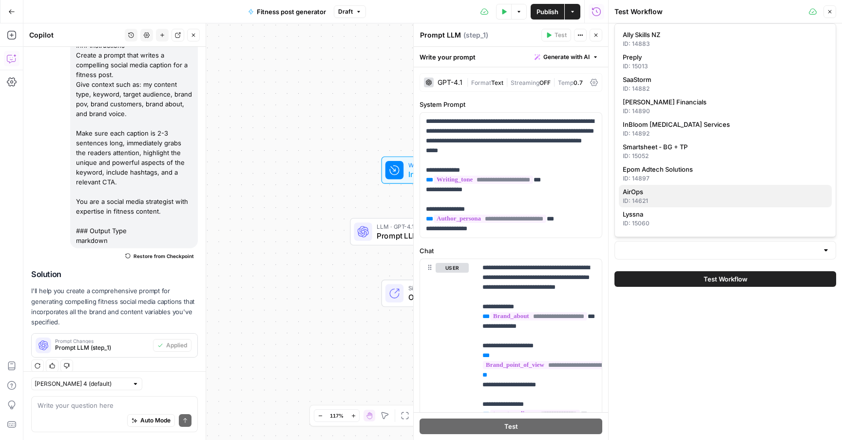
click at [677, 192] on span "AirOps" at bounding box center [723, 192] width 201 height 10
type input "AirOps"
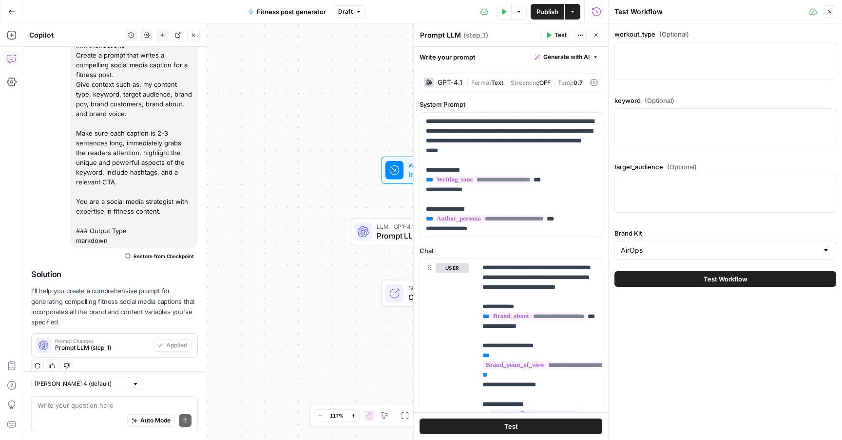
click at [835, 15] on button "Close" at bounding box center [830, 11] width 13 height 13
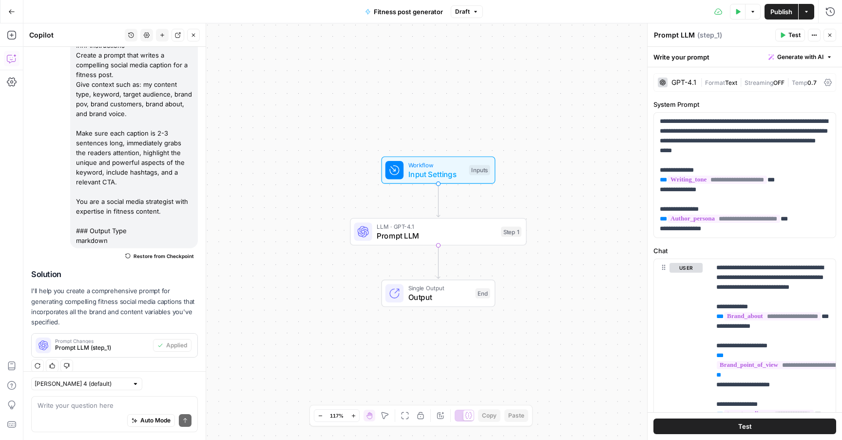
click at [800, 37] on span "Test" at bounding box center [795, 35] width 12 height 9
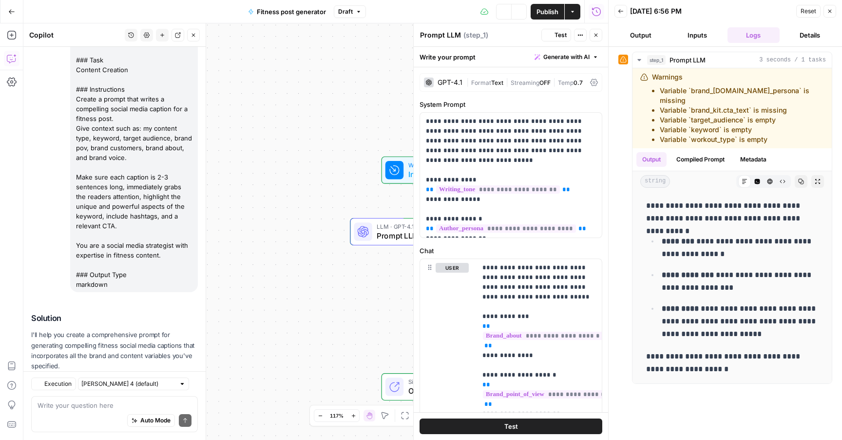
scroll to position [146, 0]
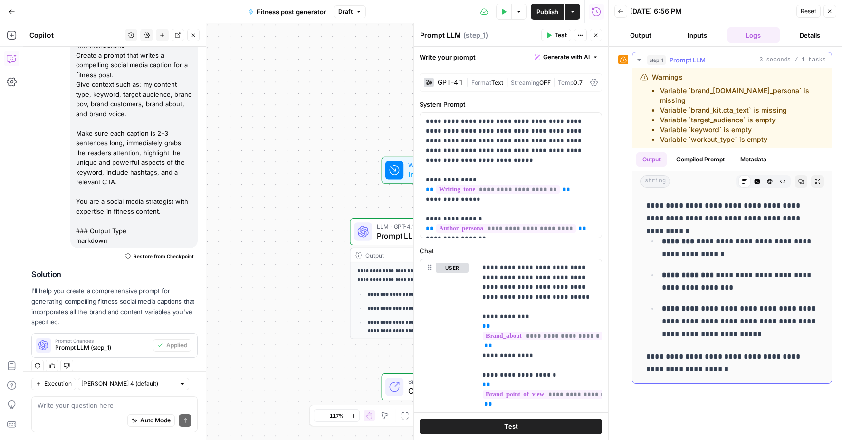
click at [684, 282] on p "**********" at bounding box center [740, 281] width 157 height 25
drag, startPoint x: 684, startPoint y: 282, endPoint x: 674, endPoint y: 213, distance: 69.4
click at [674, 213] on div "**********" at bounding box center [733, 288] width 184 height 184
click at [674, 213] on p "**********" at bounding box center [733, 211] width 172 height 25
drag, startPoint x: 674, startPoint y: 213, endPoint x: 726, endPoint y: 207, distance: 52.6
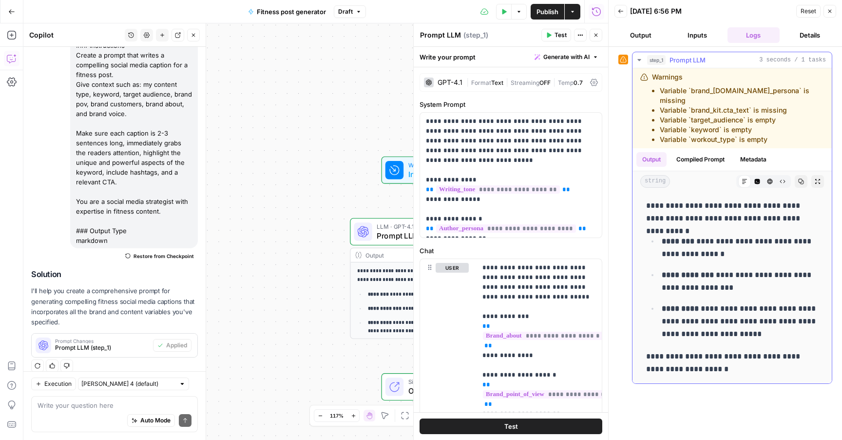
click at [726, 207] on p "**********" at bounding box center [733, 211] width 172 height 25
drag, startPoint x: 726, startPoint y: 207, endPoint x: 702, endPoint y: 273, distance: 70.2
click at [703, 270] on div "**********" at bounding box center [733, 288] width 184 height 184
click at [702, 273] on p "**********" at bounding box center [740, 281] width 157 height 25
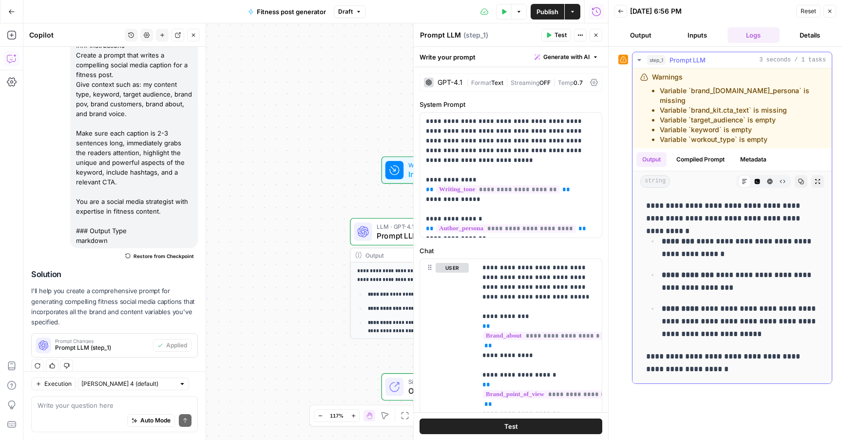
click at [695, 199] on p "**********" at bounding box center [733, 211] width 172 height 25
drag, startPoint x: 695, startPoint y: 196, endPoint x: 694, endPoint y: 231, distance: 34.6
click at [694, 231] on div "**********" at bounding box center [733, 288] width 184 height 184
click at [694, 237] on strong "********" at bounding box center [678, 240] width 33 height 7
drag, startPoint x: 694, startPoint y: 231, endPoint x: 694, endPoint y: 245, distance: 14.1
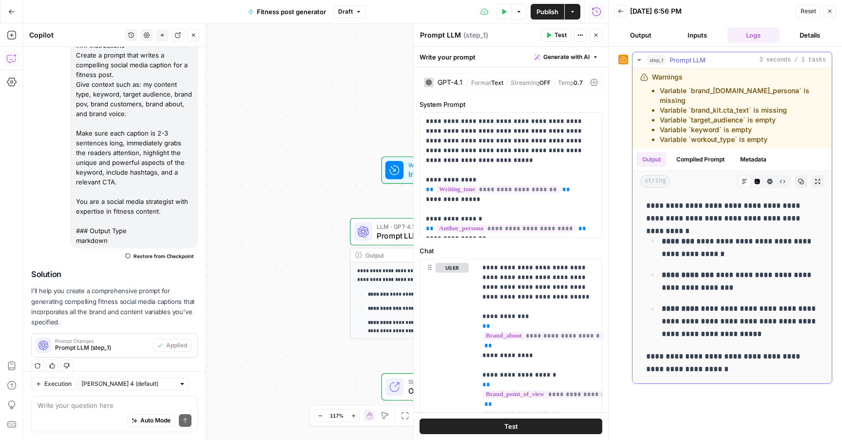
click at [694, 245] on p "**********" at bounding box center [740, 247] width 157 height 25
drag, startPoint x: 694, startPoint y: 245, endPoint x: 702, endPoint y: 234, distance: 13.0
click at [702, 235] on p "**********" at bounding box center [740, 247] width 157 height 25
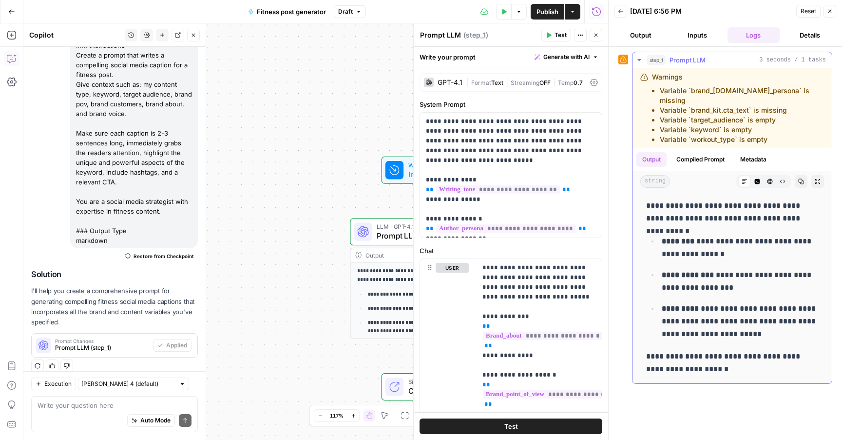
drag, startPoint x: 702, startPoint y: 234, endPoint x: 697, endPoint y: 247, distance: 13.4
click at [697, 247] on p "**********" at bounding box center [740, 247] width 157 height 25
click at [697, 271] on strong "**********" at bounding box center [688, 274] width 52 height 7
drag, startPoint x: 697, startPoint y: 262, endPoint x: 697, endPoint y: 278, distance: 16.1
click at [697, 278] on p "**********" at bounding box center [740, 281] width 157 height 25
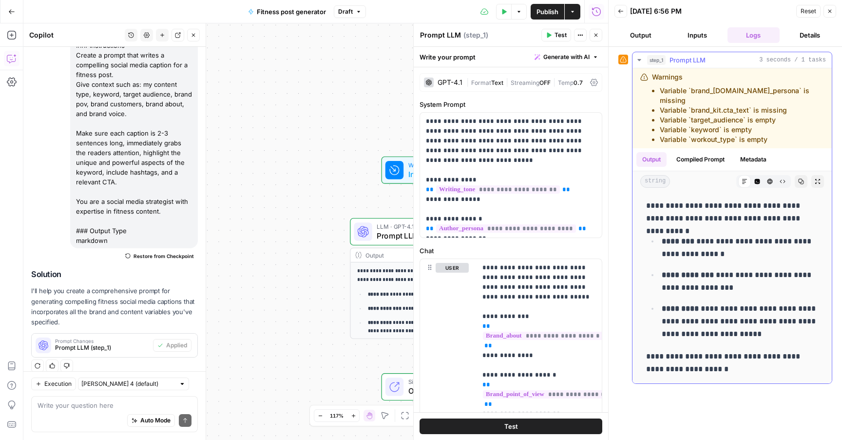
click at [697, 278] on p "**********" at bounding box center [740, 281] width 157 height 25
drag, startPoint x: 697, startPoint y: 278, endPoint x: 750, endPoint y: 258, distance: 57.0
click at [750, 268] on li "**********" at bounding box center [738, 281] width 159 height 26
drag, startPoint x: 750, startPoint y: 258, endPoint x: 710, endPoint y: 308, distance: 63.8
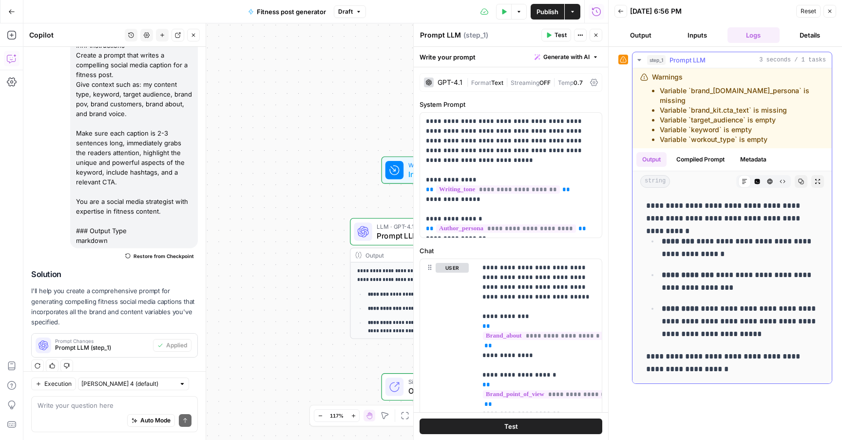
click at [710, 308] on ul "**********" at bounding box center [733, 288] width 172 height 106
click at [710, 308] on p "**********" at bounding box center [740, 321] width 157 height 38
drag, startPoint x: 710, startPoint y: 305, endPoint x: 719, endPoint y: 360, distance: 55.8
click at [719, 360] on div "**********" at bounding box center [733, 288] width 184 height 184
click at [719, 360] on p "**********" at bounding box center [733, 362] width 172 height 25
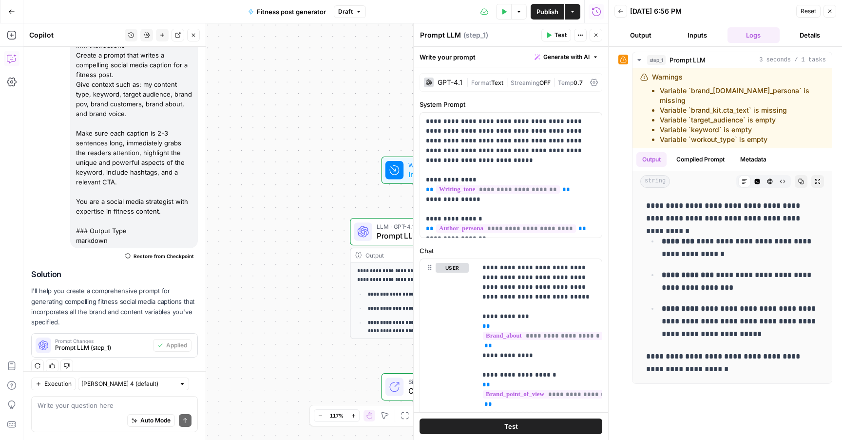
click at [360, 224] on div at bounding box center [363, 231] width 18 height 18
click at [508, 10] on button "Test Data" at bounding box center [504, 12] width 16 height 16
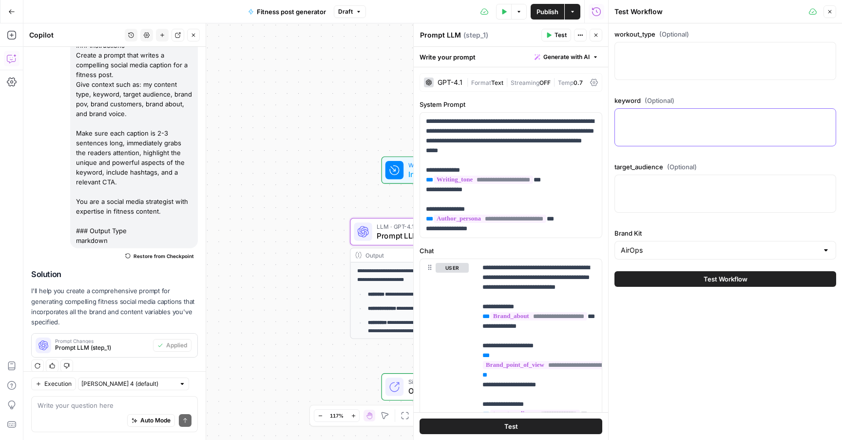
click at [638, 119] on textarea "keyword (Optional)" at bounding box center [725, 118] width 209 height 10
click at [633, 59] on div at bounding box center [726, 61] width 222 height 38
click at [831, 12] on icon "button" at bounding box center [830, 12] width 6 height 6
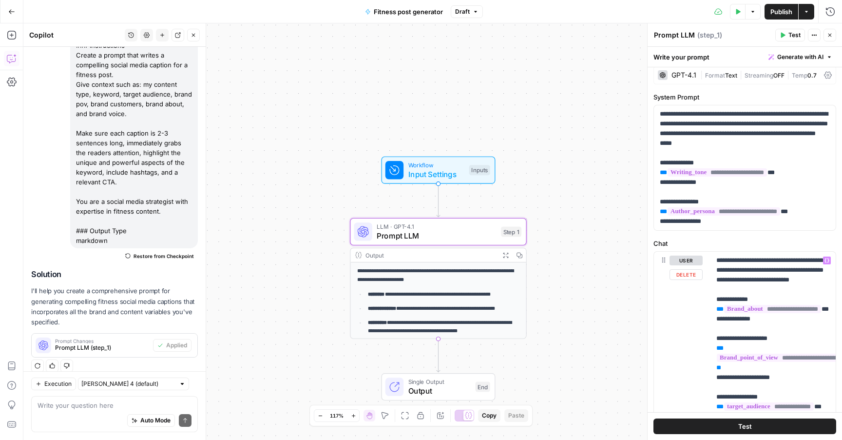
scroll to position [0, 0]
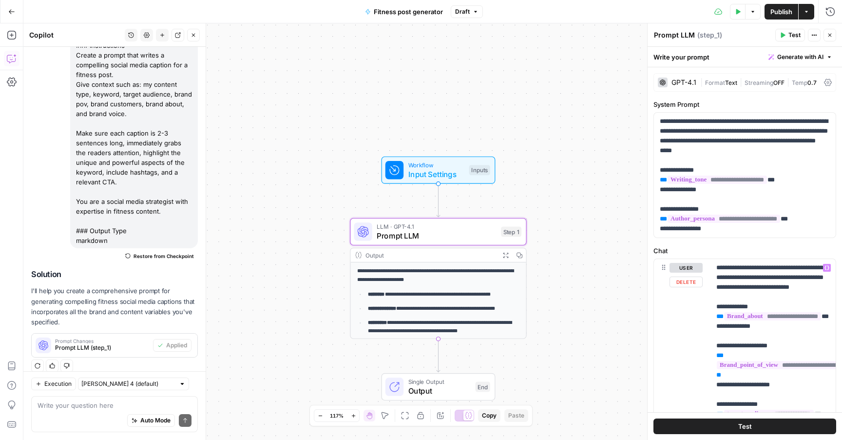
click at [752, 421] on button "Test" at bounding box center [745, 426] width 183 height 16
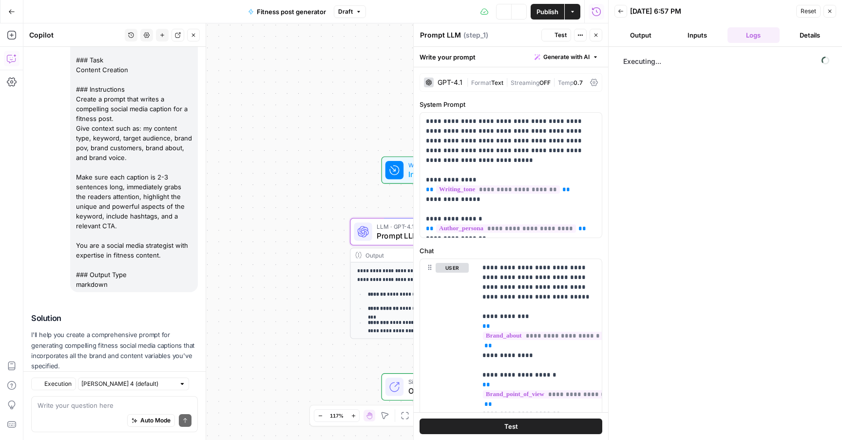
scroll to position [146, 0]
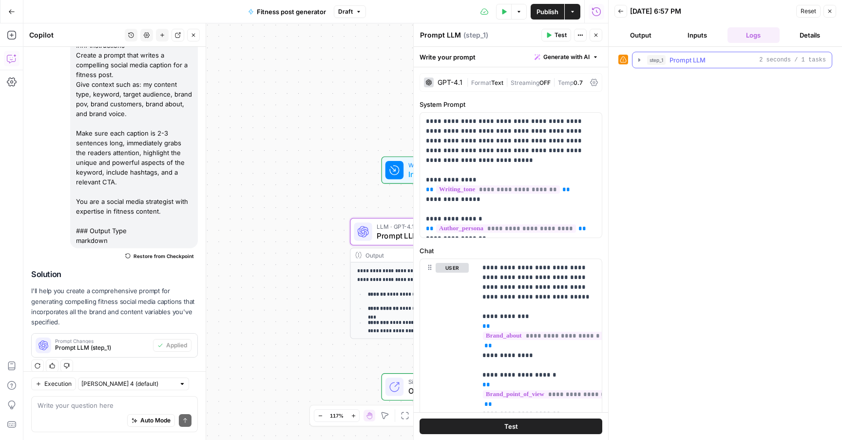
click at [639, 60] on icon "button" at bounding box center [640, 59] width 2 height 3
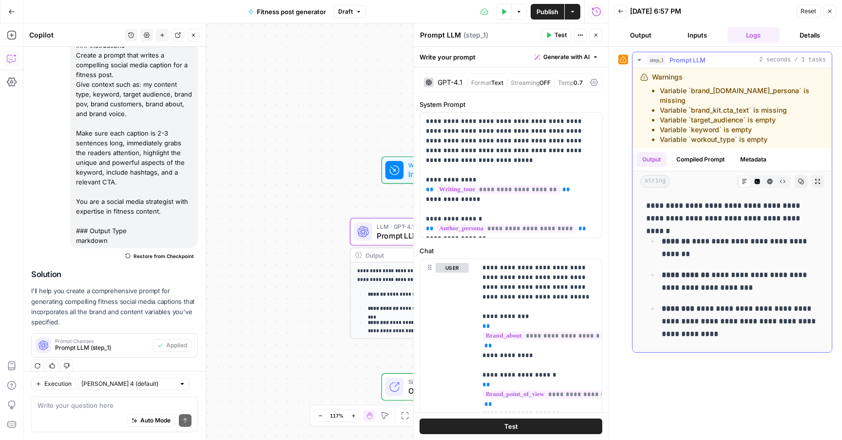
click at [694, 91] on li "Variable `brand_[DOMAIN_NAME]_persona` is missing" at bounding box center [742, 96] width 164 height 20
drag, startPoint x: 694, startPoint y: 91, endPoint x: 745, endPoint y: 104, distance: 52.9
click at [745, 104] on ul "Variable `brand_[DOMAIN_NAME]_persona` is missing Variable `brand_kit.cta_text`…" at bounding box center [738, 115] width 172 height 59
click at [745, 105] on li "Variable `brand_kit.cta_text` is missing" at bounding box center [742, 110] width 164 height 10
drag, startPoint x: 745, startPoint y: 104, endPoint x: 749, endPoint y: 95, distance: 10.1
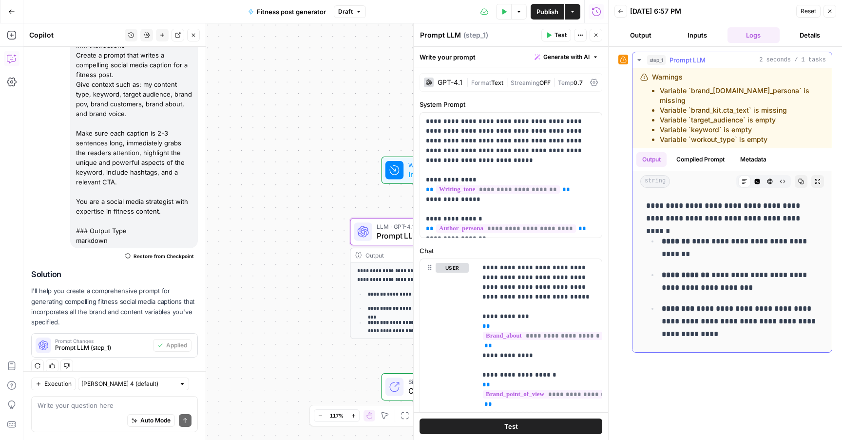
click at [749, 95] on ul "Variable `brand_[DOMAIN_NAME]_persona` is missing Variable `brand_kit.cta_text`…" at bounding box center [738, 115] width 172 height 59
click at [749, 95] on li "Variable `brand_[DOMAIN_NAME]_persona` is missing" at bounding box center [742, 96] width 164 height 20
drag, startPoint x: 749, startPoint y: 95, endPoint x: 716, endPoint y: 103, distance: 33.7
click at [716, 102] on ul "Variable `brand_[DOMAIN_NAME]_persona` is missing Variable `brand_kit.cta_text`…" at bounding box center [738, 115] width 172 height 59
click at [716, 105] on li "Variable `brand_kit.cta_text` is missing" at bounding box center [742, 110] width 164 height 10
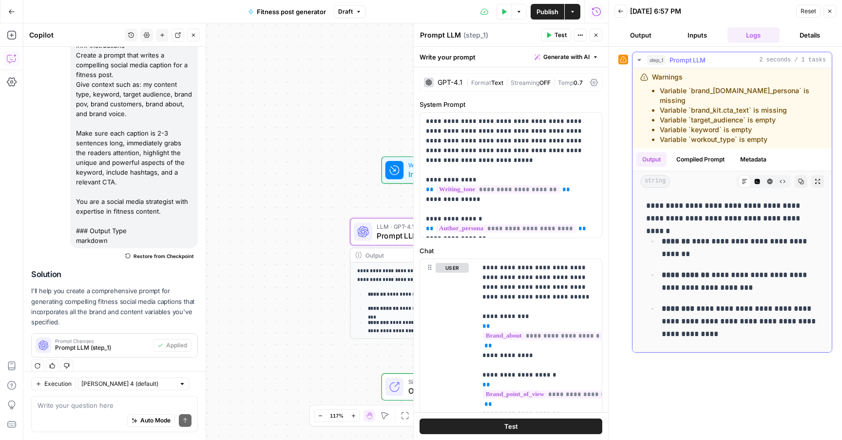
drag, startPoint x: 716, startPoint y: 103, endPoint x: 745, endPoint y: 102, distance: 28.8
click at [745, 105] on li "Variable `brand_kit.cta_text` is missing" at bounding box center [742, 110] width 164 height 10
drag, startPoint x: 745, startPoint y: 102, endPoint x: 738, endPoint y: 115, distance: 14.2
click at [738, 115] on ul "Variable `brand_[DOMAIN_NAME]_persona` is missing Variable `brand_kit.cta_text`…" at bounding box center [738, 115] width 172 height 59
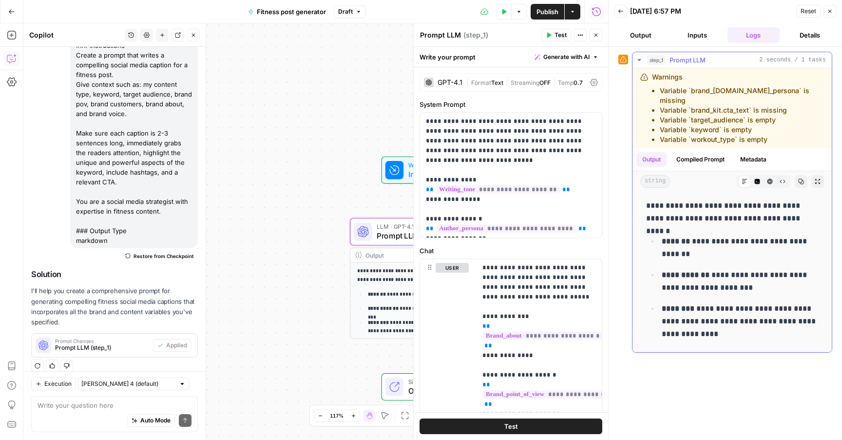
click at [738, 125] on li "Variable `keyword` is empty" at bounding box center [742, 130] width 164 height 10
drag, startPoint x: 738, startPoint y: 115, endPoint x: 716, endPoint y: 113, distance: 22.0
click at [716, 113] on ul "Variable `brand_[DOMAIN_NAME]_persona` is missing Variable `brand_kit.cta_text`…" at bounding box center [738, 115] width 172 height 59
click at [716, 115] on li "Variable `target_audience` is empty" at bounding box center [742, 120] width 164 height 10
drag, startPoint x: 716, startPoint y: 113, endPoint x: 728, endPoint y: 130, distance: 21.3
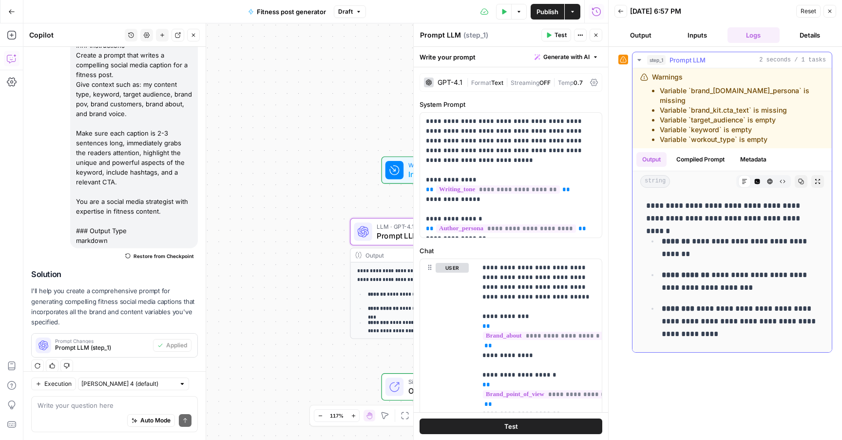
click at [729, 130] on ul "Variable `brand_[DOMAIN_NAME]_persona` is missing Variable `brand_kit.cta_text`…" at bounding box center [738, 115] width 172 height 59
click at [728, 135] on li "Variable `workout_type` is empty" at bounding box center [742, 140] width 164 height 10
click at [504, 12] on icon "button" at bounding box center [505, 11] width 4 height 5
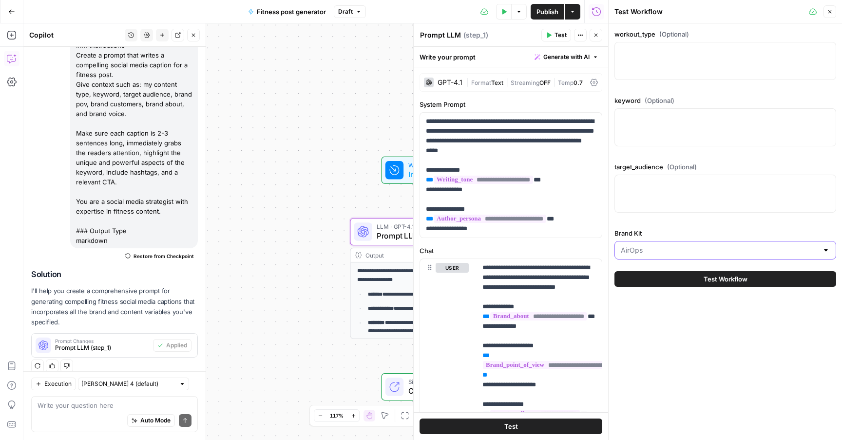
click at [687, 254] on input "Brand Kit" at bounding box center [719, 250] width 197 height 10
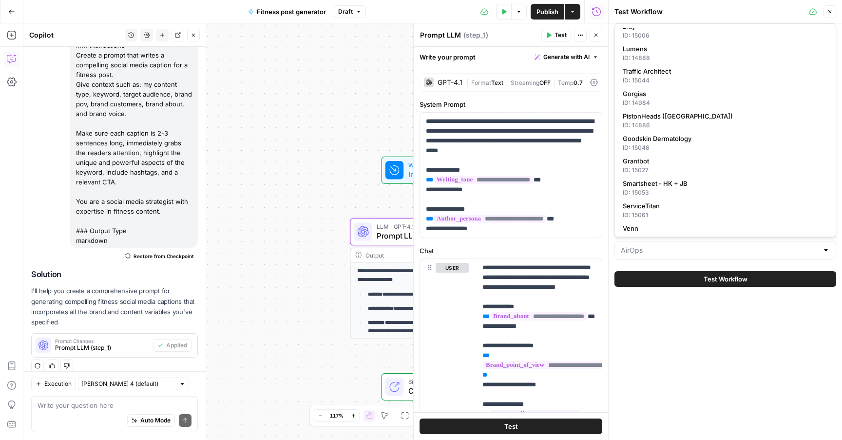
scroll to position [298, 0]
click at [664, 130] on div "ID: 14886" at bounding box center [725, 126] width 205 height 9
type input "PistonHeads ([GEOGRAPHIC_DATA])"
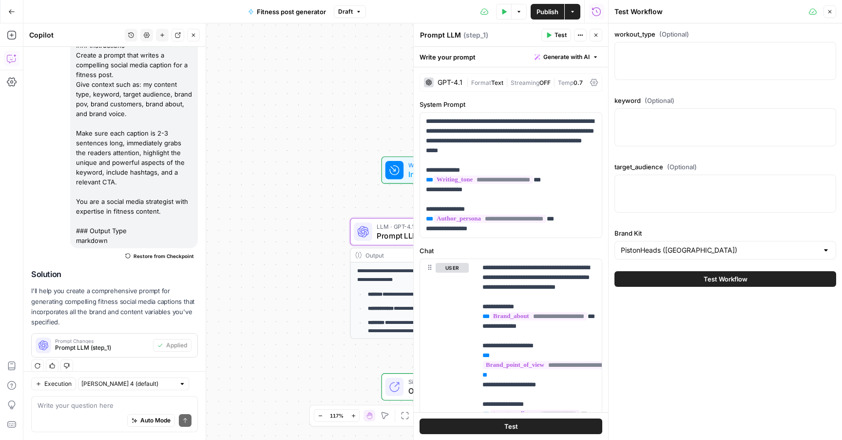
click at [723, 275] on span "Test Workflow" at bounding box center [726, 279] width 44 height 10
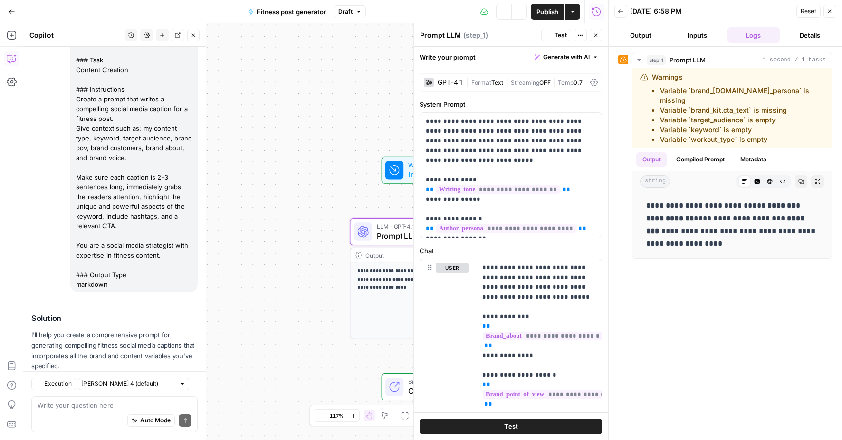
scroll to position [146, 0]
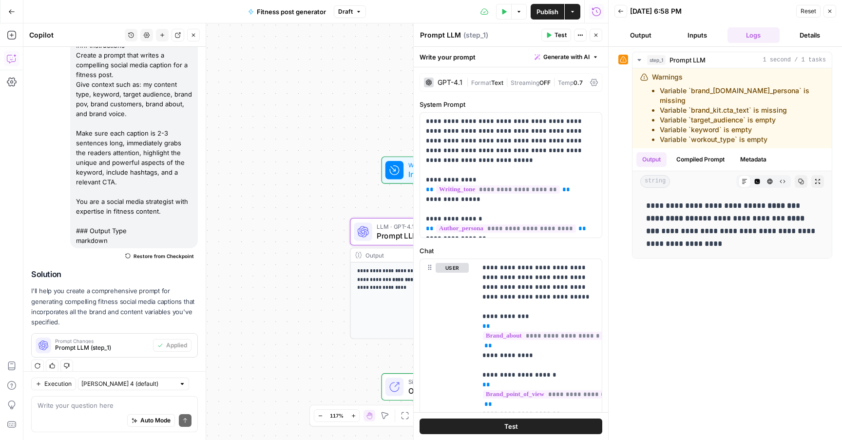
click at [559, 36] on span "P" at bounding box center [559, 33] width 8 height 10
click at [553, 30] on button "Test" at bounding box center [557, 35] width 30 height 13
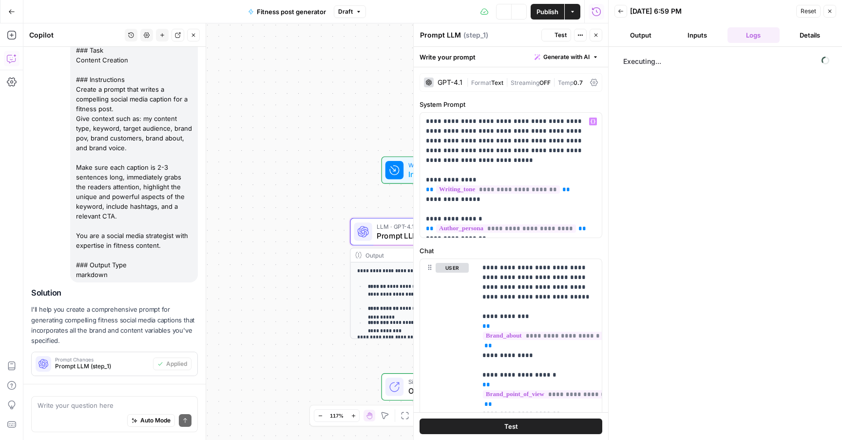
scroll to position [102, 0]
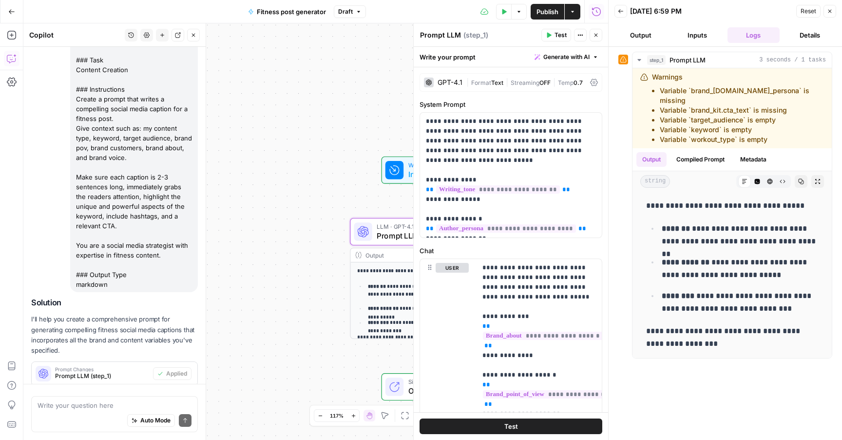
click at [567, 33] on button "Test" at bounding box center [557, 35] width 30 height 13
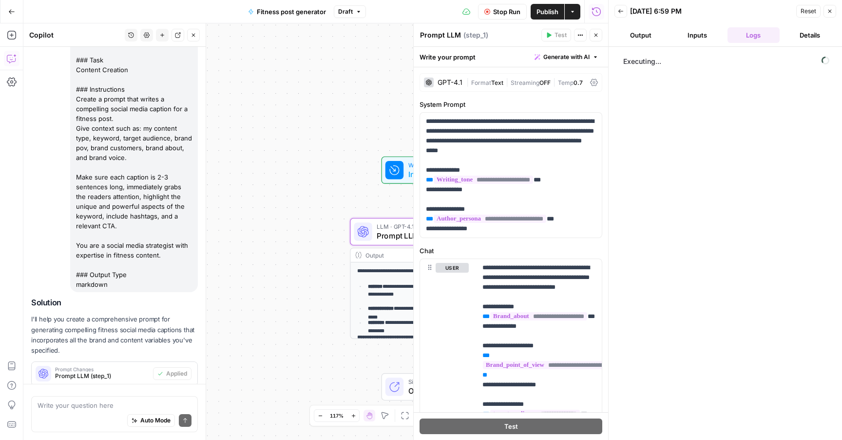
scroll to position [146, 0]
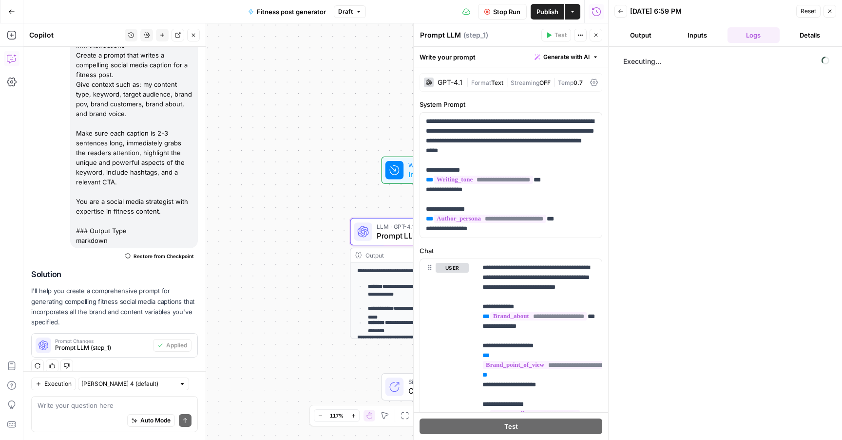
click at [493, 15] on span "Stop Run" at bounding box center [506, 12] width 27 height 10
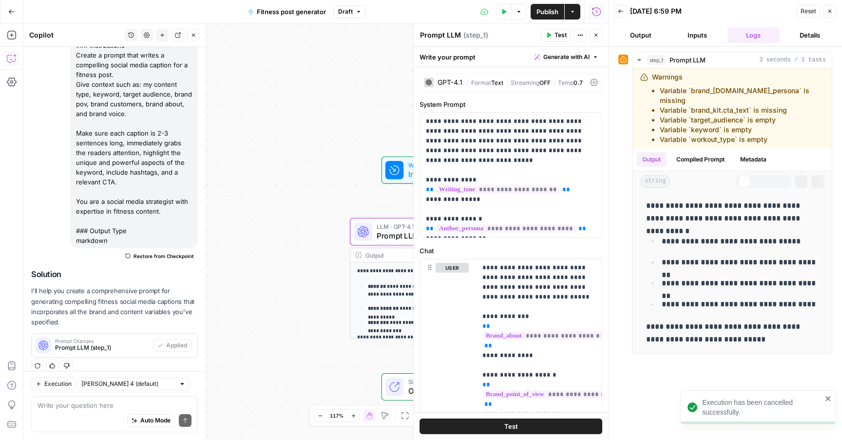
click at [501, 13] on icon "button" at bounding box center [504, 12] width 6 height 6
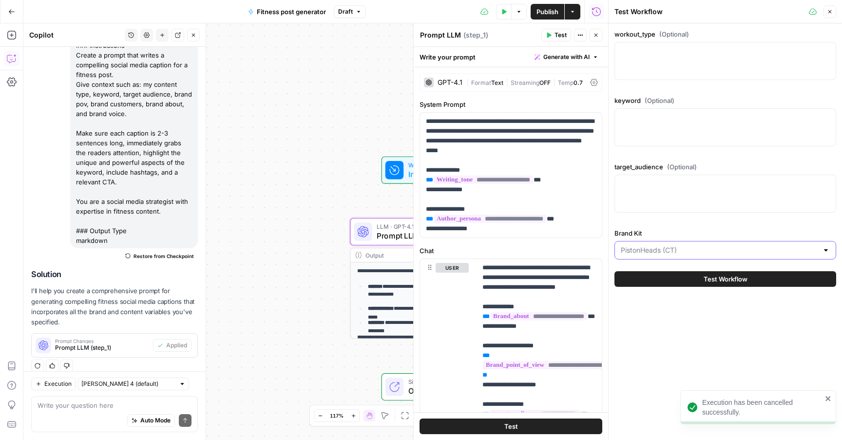
click at [751, 245] on input "Brand Kit" at bounding box center [719, 250] width 197 height 10
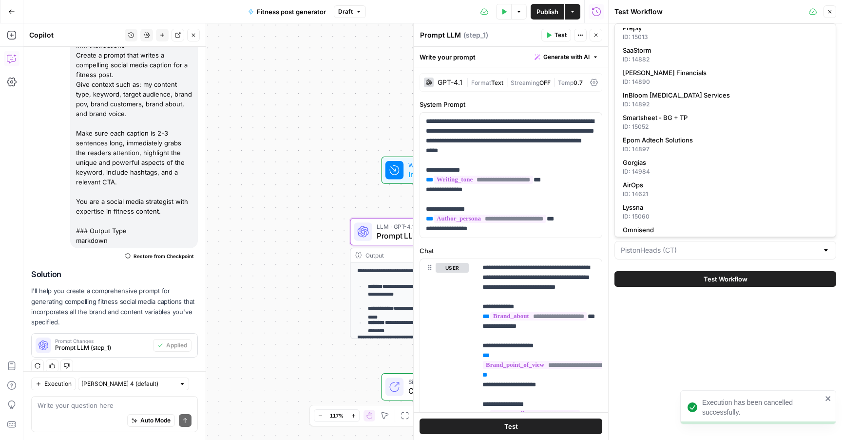
scroll to position [35, 0]
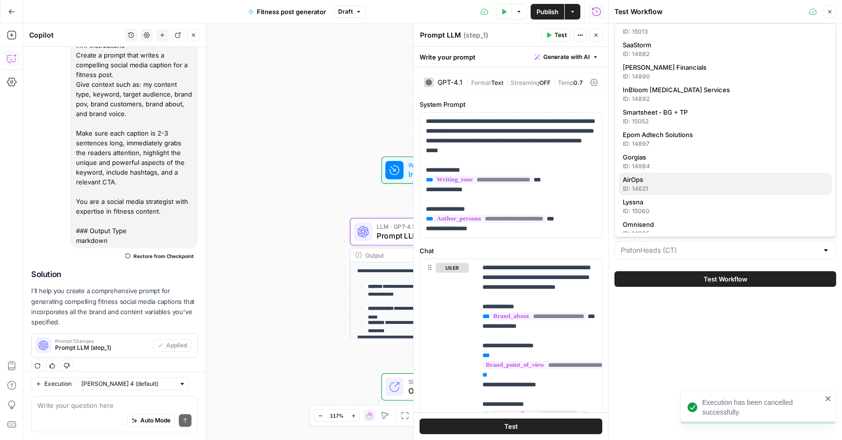
click at [649, 183] on span "AirOps" at bounding box center [723, 180] width 201 height 10
type input "AirOps"
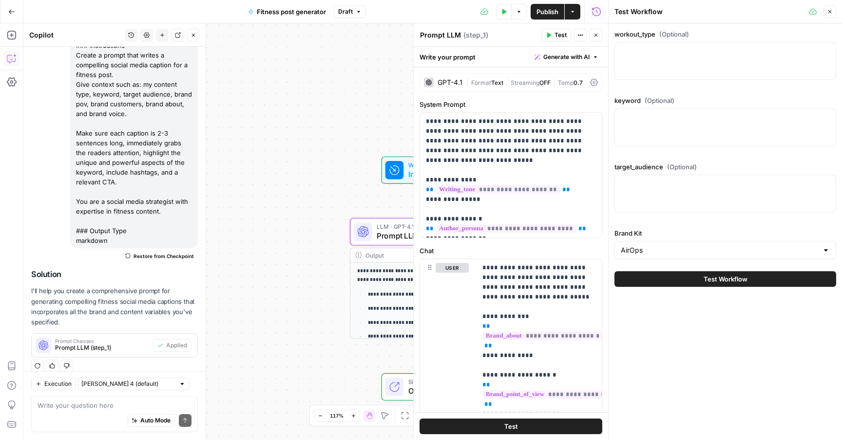
click at [672, 278] on button "Test Workflow" at bounding box center [726, 279] width 222 height 16
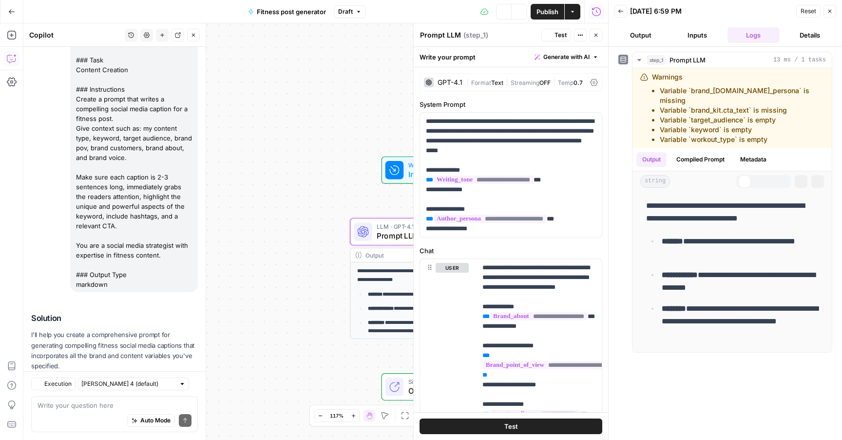
scroll to position [146, 0]
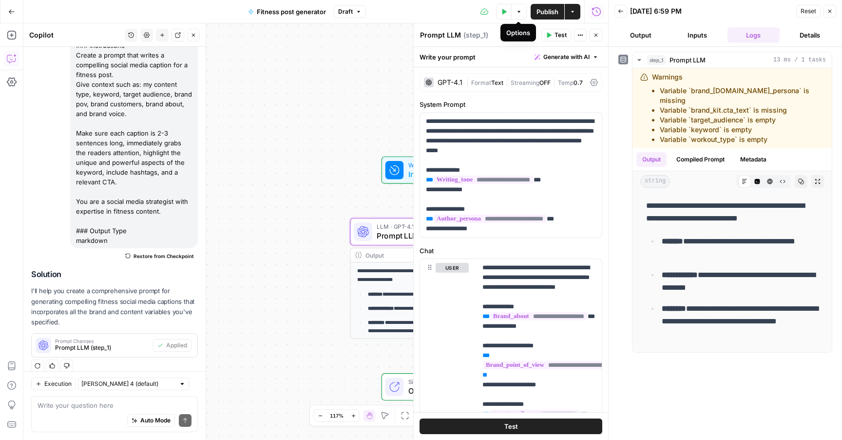
click at [509, 13] on button "Test Data" at bounding box center [504, 12] width 16 height 16
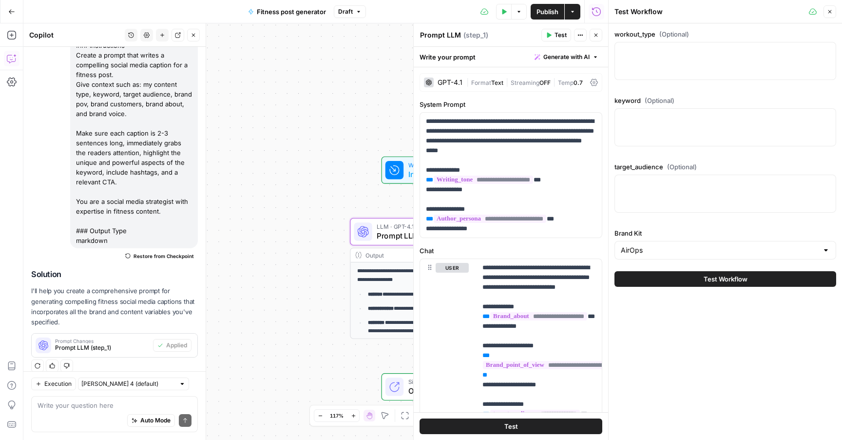
click at [681, 258] on div "AirOps" at bounding box center [726, 250] width 222 height 19
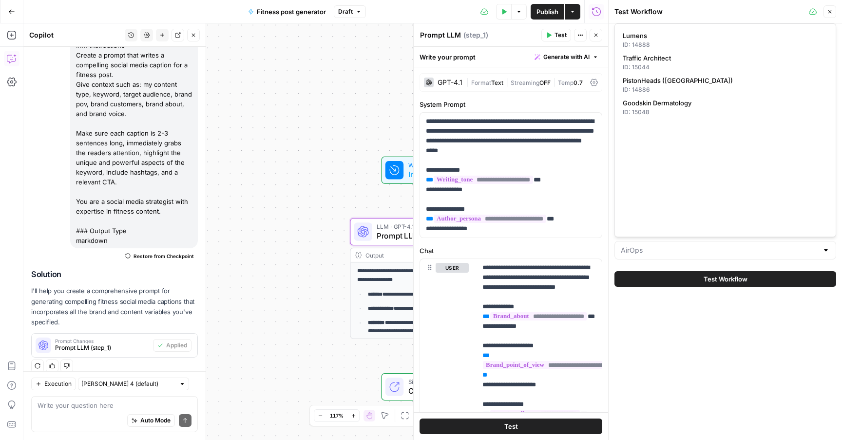
scroll to position [0, 0]
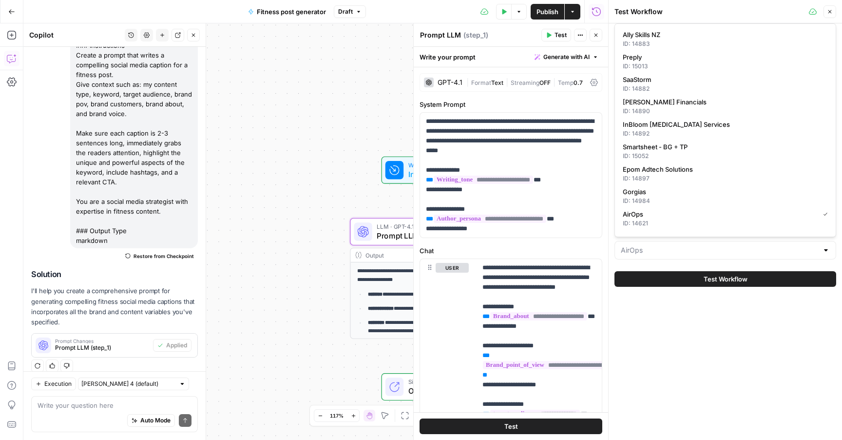
click at [700, 258] on div at bounding box center [726, 250] width 222 height 19
click at [701, 252] on input "Brand Kit" at bounding box center [719, 250] width 197 height 10
click at [698, 258] on div at bounding box center [726, 250] width 222 height 19
type input "AirOps"
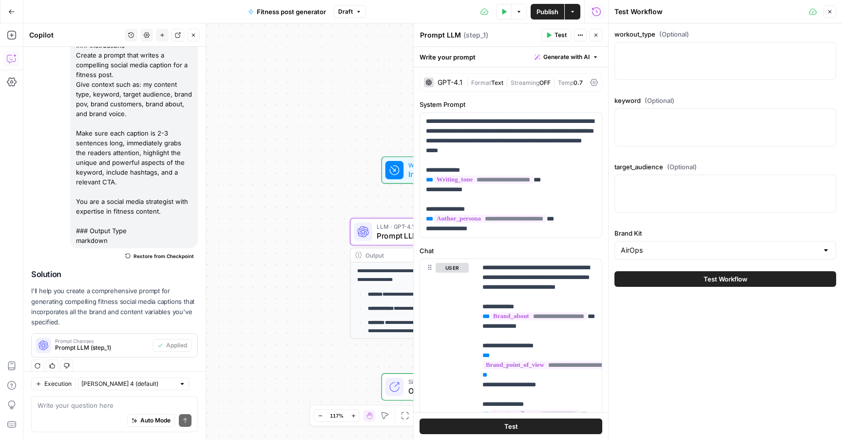
click at [687, 347] on div "workout_type (Optional) keyword (Optional) target_audience (Optional) Brand Kit…" at bounding box center [726, 231] width 234 height 416
click at [650, 249] on input "Brand Kit" at bounding box center [719, 250] width 197 height 10
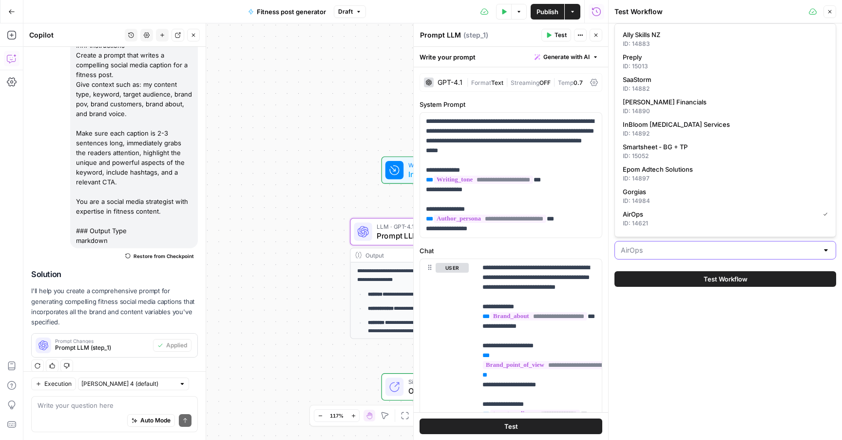
click at [650, 249] on input "Brand Kit" at bounding box center [719, 250] width 197 height 10
click at [615, 271] on button "Test Workflow" at bounding box center [726, 279] width 222 height 16
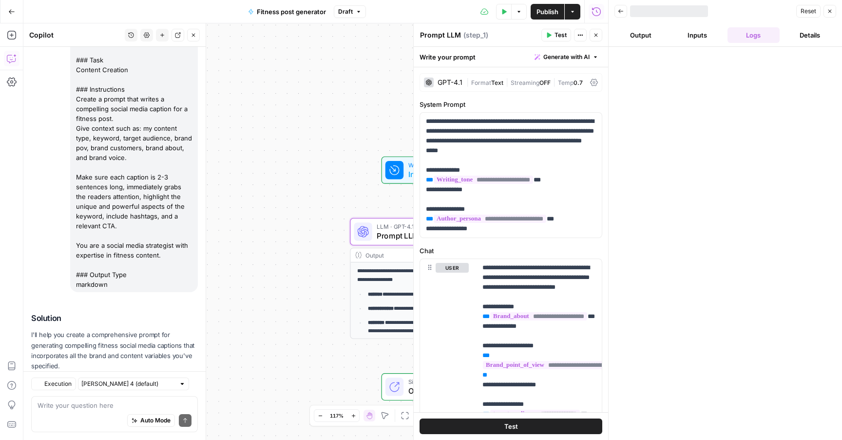
scroll to position [146, 0]
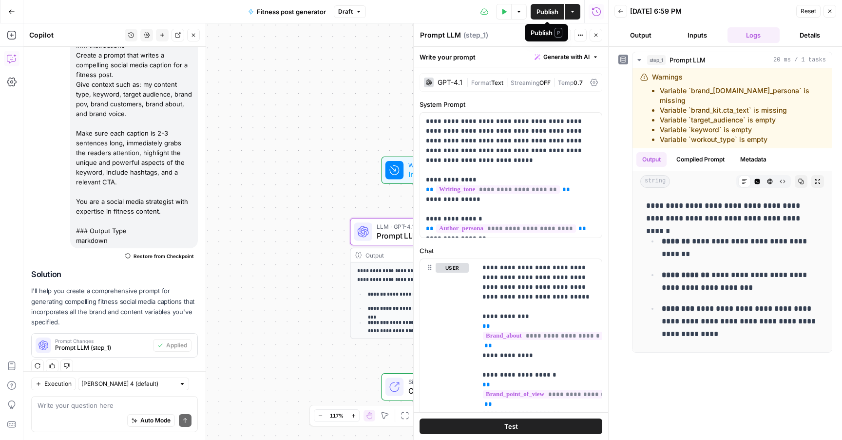
click at [556, 12] on span "Publish" at bounding box center [548, 12] width 22 height 10
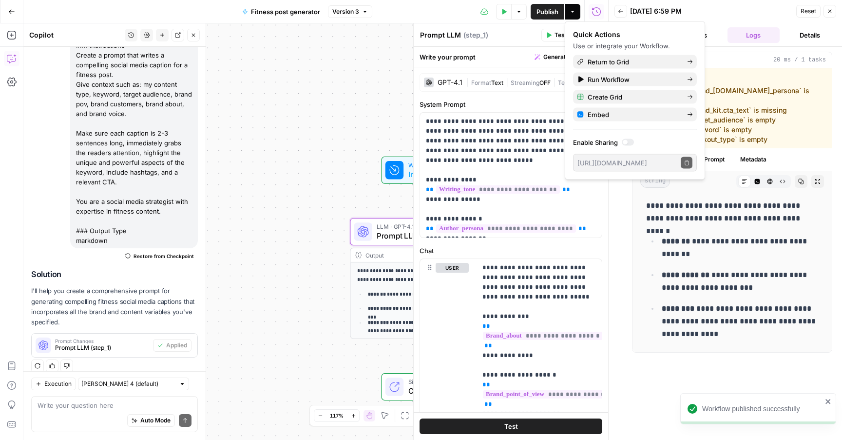
click at [350, 124] on div "**********" at bounding box center [315, 231] width 585 height 416
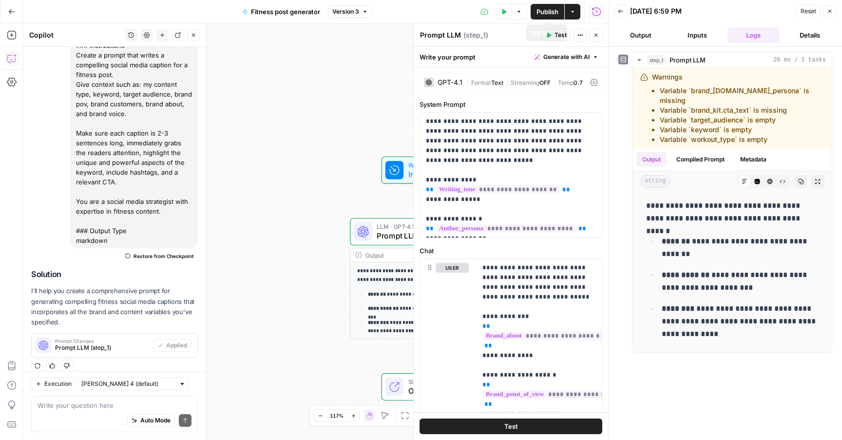
click at [552, 9] on span "Publish" at bounding box center [548, 12] width 22 height 10
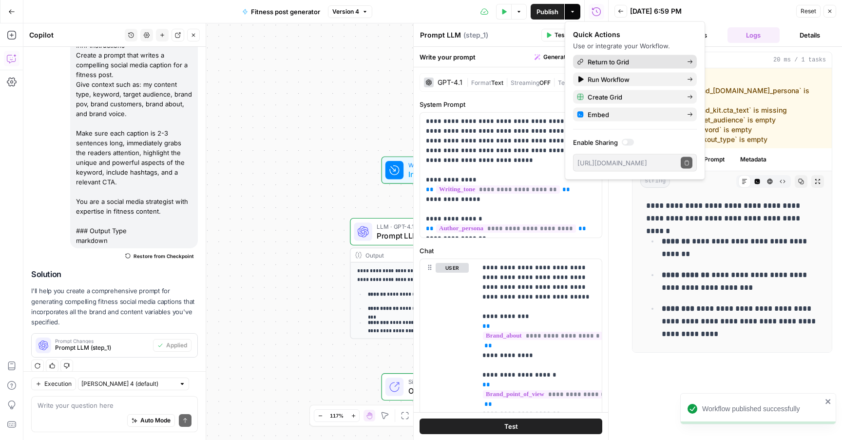
click at [609, 65] on span "Return to Grid" at bounding box center [634, 62] width 92 height 10
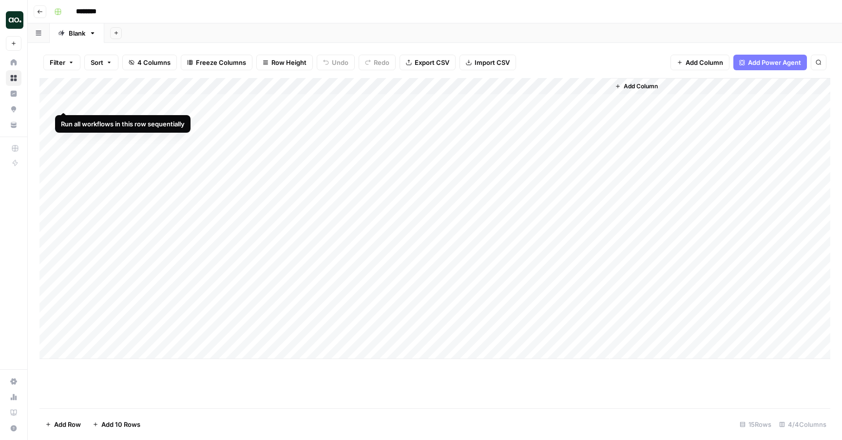
click at [59, 101] on div "Add Column" at bounding box center [434, 218] width 791 height 281
click at [602, 84] on div "Add Column" at bounding box center [434, 218] width 791 height 281
click at [564, 92] on div "Add Column" at bounding box center [434, 218] width 791 height 281
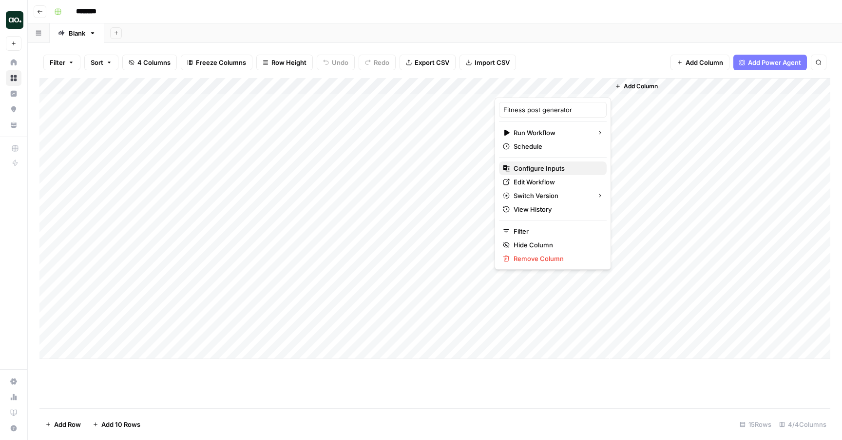
click at [564, 170] on span "Configure Inputs" at bounding box center [556, 168] width 85 height 10
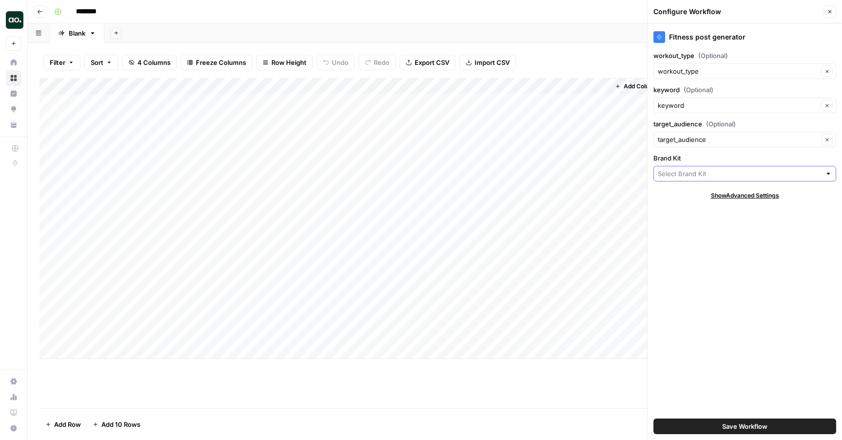
click at [682, 171] on input "Brand Kit" at bounding box center [739, 174] width 163 height 10
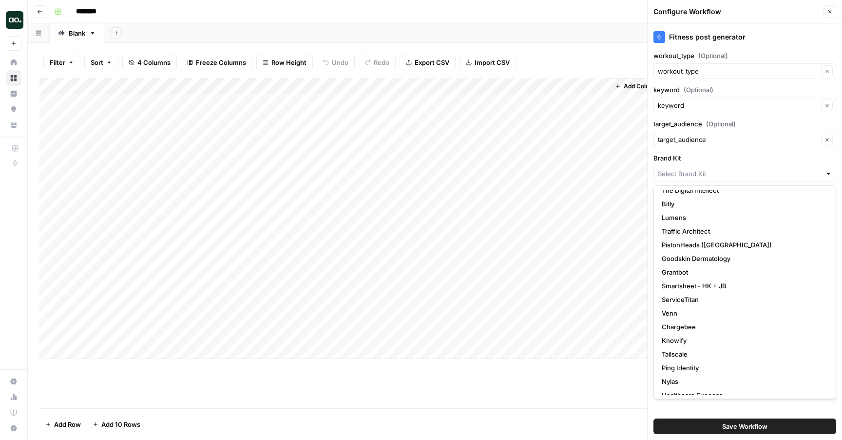
scroll to position [159, 0]
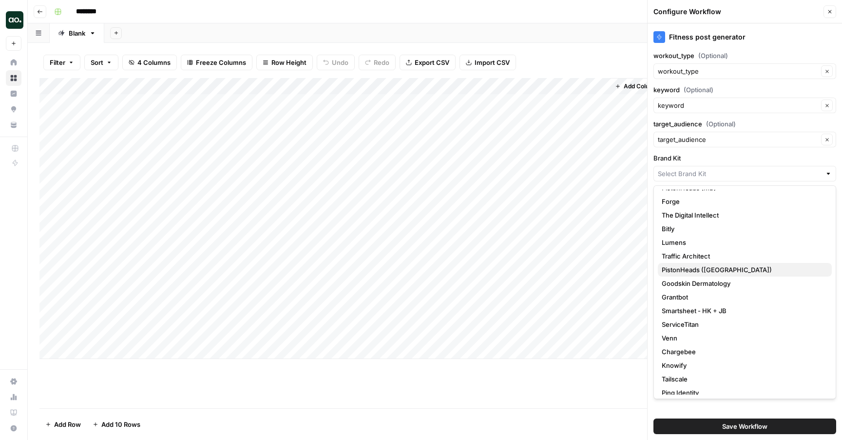
click at [707, 269] on span "PistonHeads ([GEOGRAPHIC_DATA])" at bounding box center [743, 270] width 162 height 10
type input "PistonHeads ([GEOGRAPHIC_DATA])"
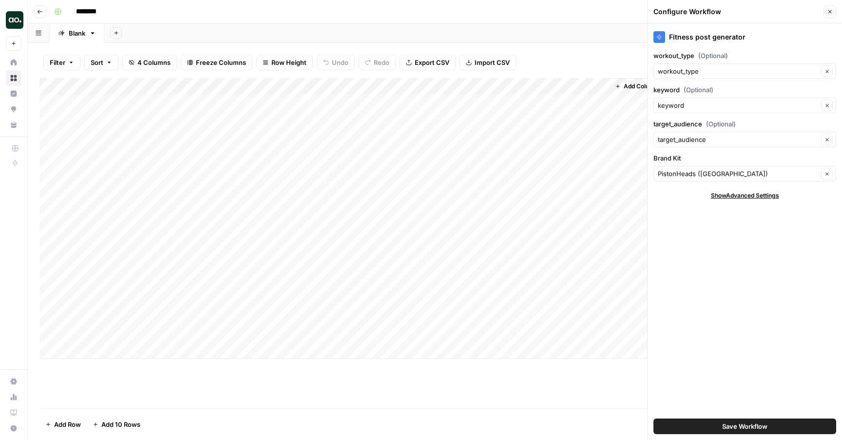
click at [767, 429] on span "Save Workflow" at bounding box center [745, 426] width 45 height 10
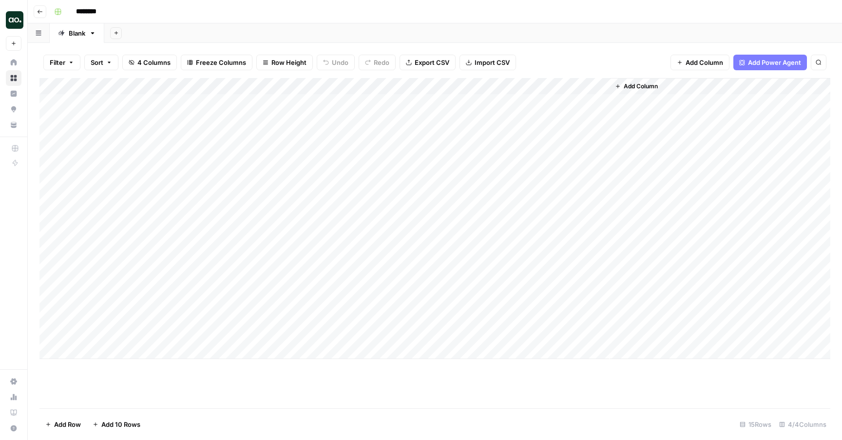
click at [61, 102] on div "Add Column" at bounding box center [434, 218] width 791 height 281
